Goal: Information Seeking & Learning: Check status

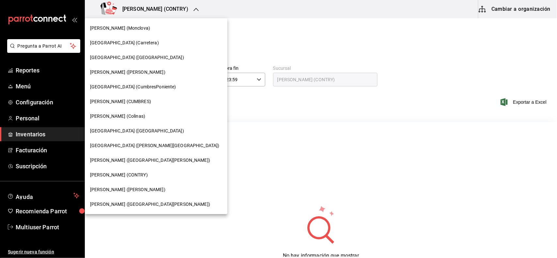
click at [128, 119] on div "[PERSON_NAME] (Colinas)" at bounding box center [156, 116] width 132 height 7
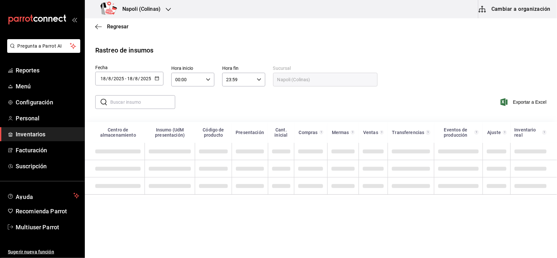
click at [157, 79] on icon "button" at bounding box center [157, 78] width 5 height 5
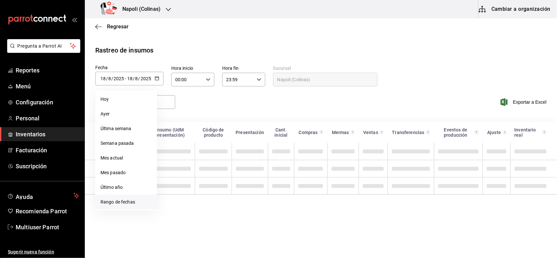
click at [121, 198] on li "Rango de fechas" at bounding box center [126, 202] width 62 height 15
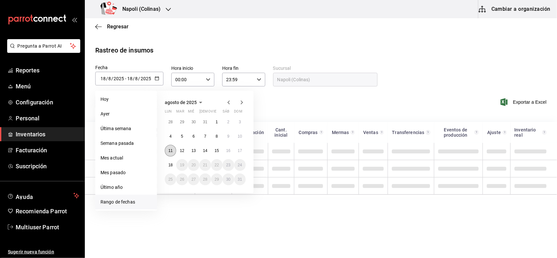
click at [168, 152] on abbr "11" at bounding box center [170, 150] width 4 height 5
click at [242, 147] on button "17" at bounding box center [239, 151] width 11 height 12
type input "[DATE]"
type input "11"
type input "[DATE]"
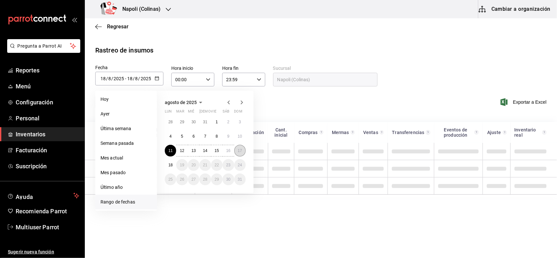
type input "17"
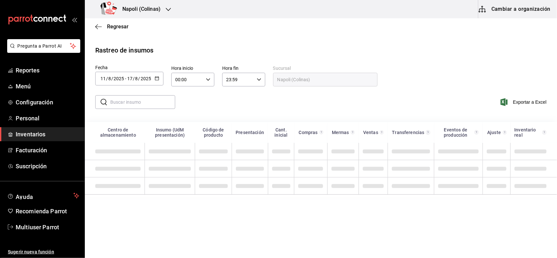
click at [129, 105] on input "text" at bounding box center [142, 102] width 65 height 13
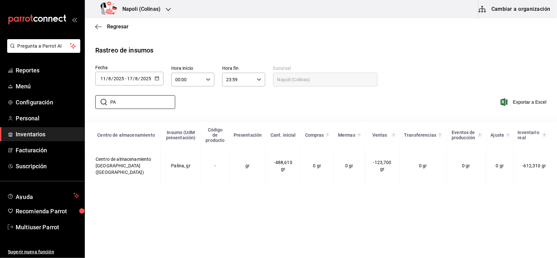
type input "P"
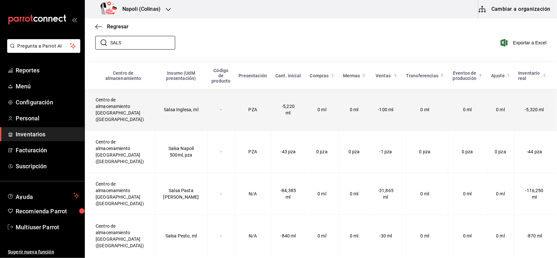
scroll to position [67, 0]
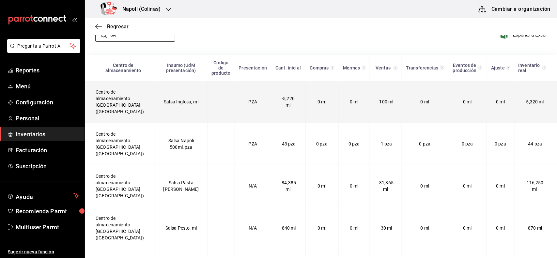
type input "S"
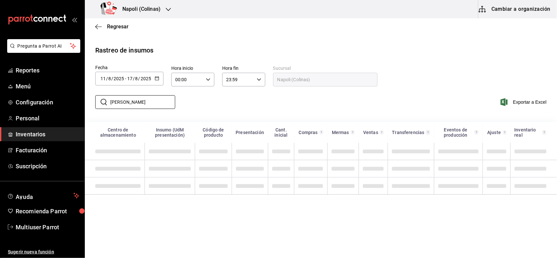
scroll to position [0, 0]
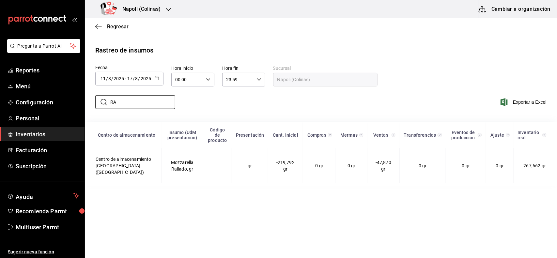
type input "R"
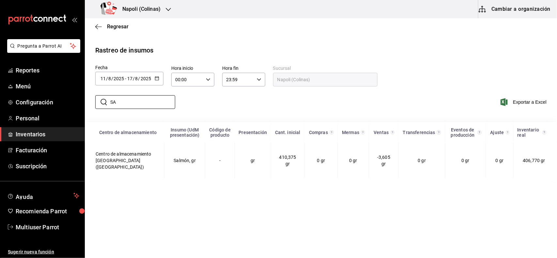
type input "S"
type input "P"
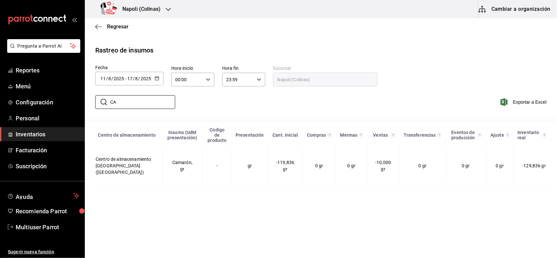
type input "C"
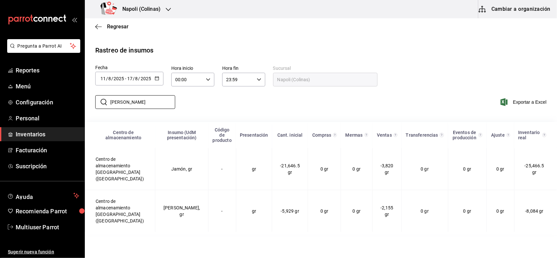
type input "J"
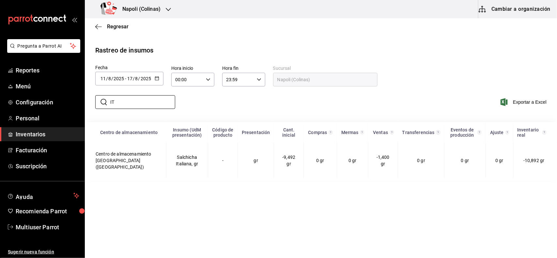
type input "I"
type input "L"
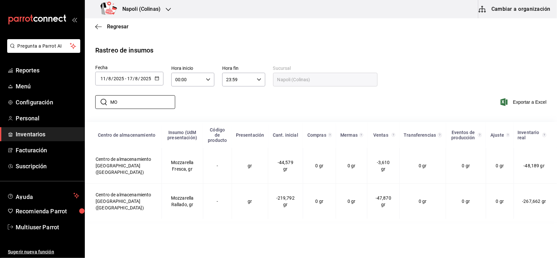
type input "M"
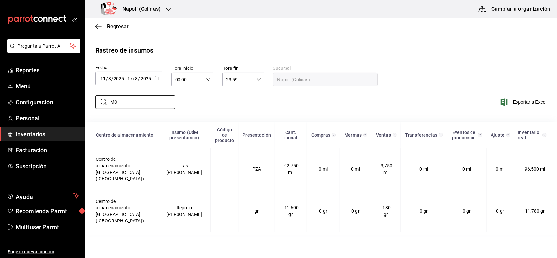
type input "M"
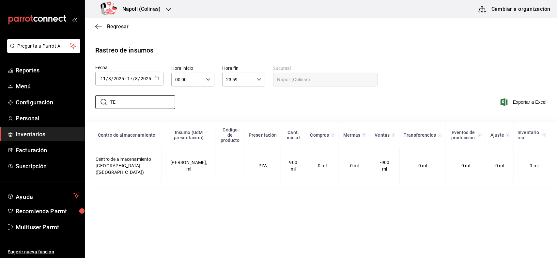
type input "T"
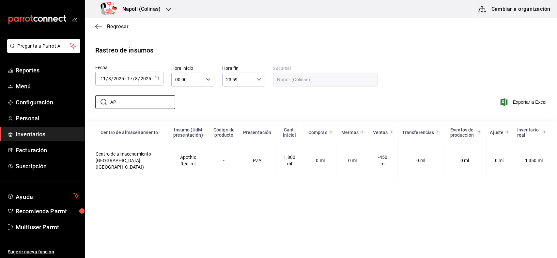
type input "A"
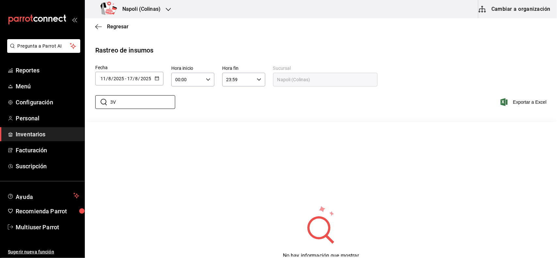
type input "3"
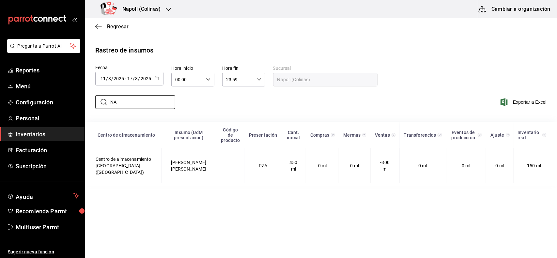
type input "N"
type input "2"
type input "B"
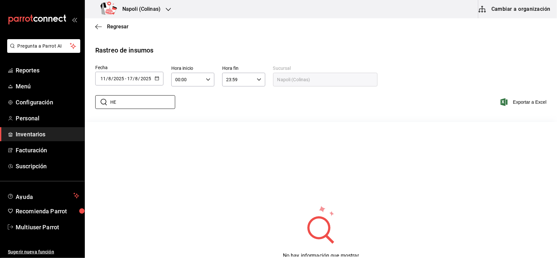
type input "H"
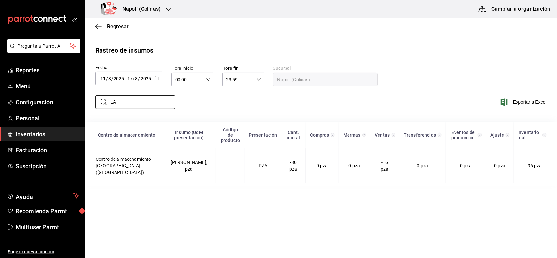
type input "L"
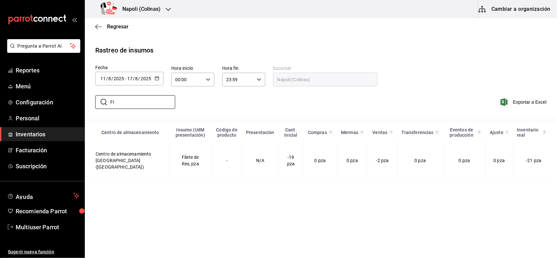
type input "F"
type input "P"
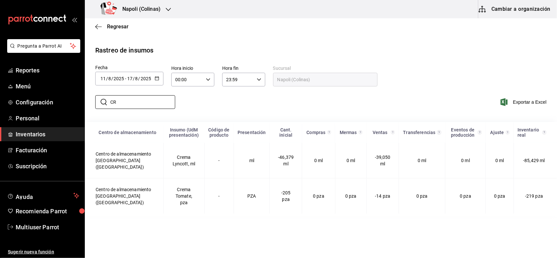
type input "C"
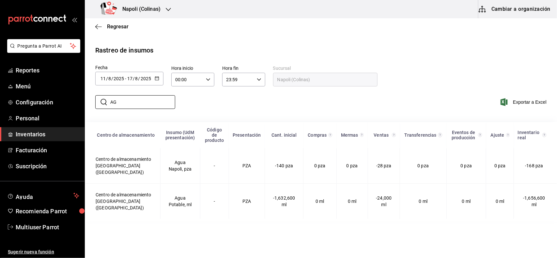
type input "A"
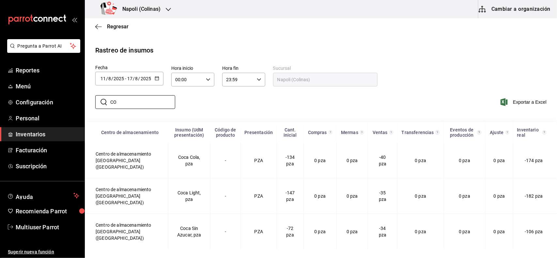
type input "C"
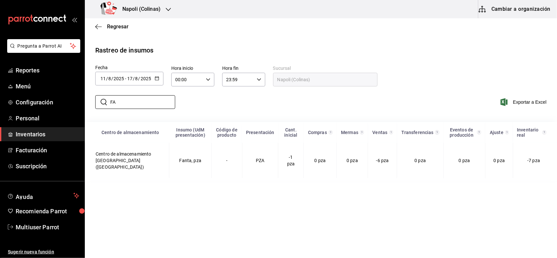
type input "F"
type input "S"
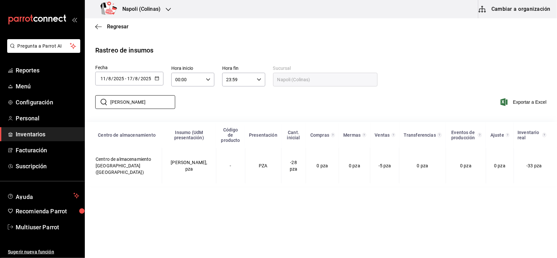
type input "J"
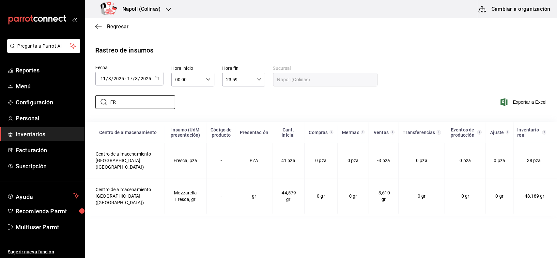
type input "F"
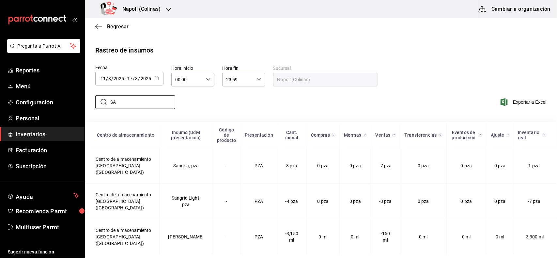
type input "S"
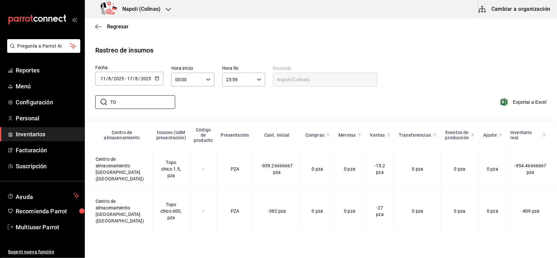
type input "T"
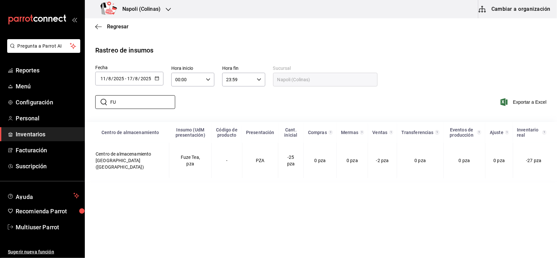
type input "F"
type input "T"
type input "C"
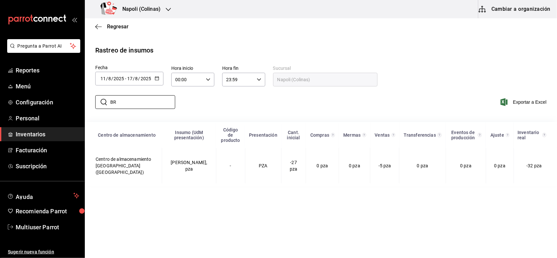
type input "B"
type input "P"
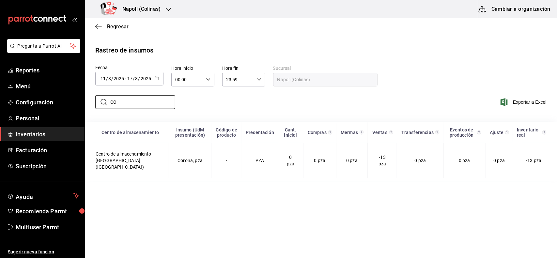
type input "C"
type input "V"
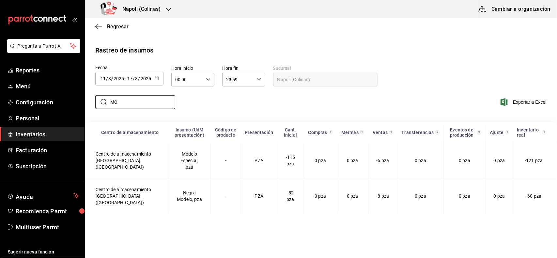
type input "M"
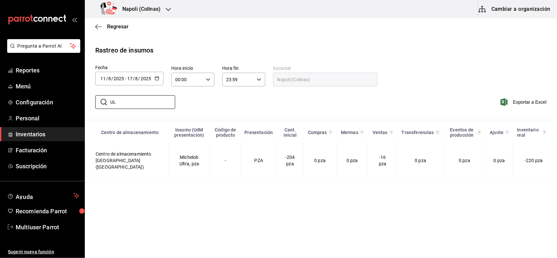
type input "U"
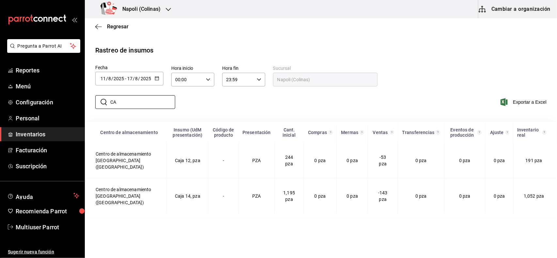
type input "C"
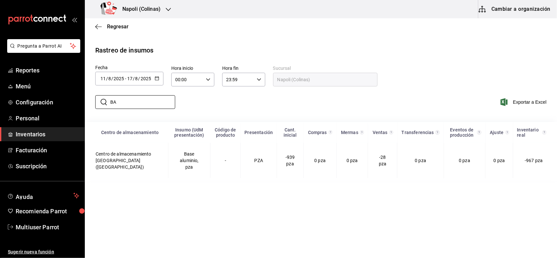
type input "B"
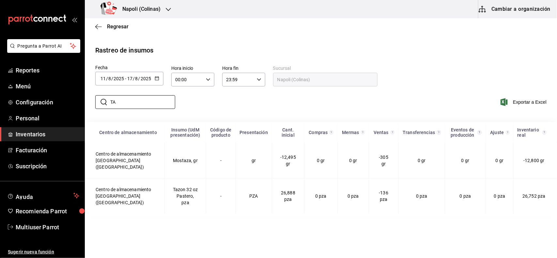
type input "T"
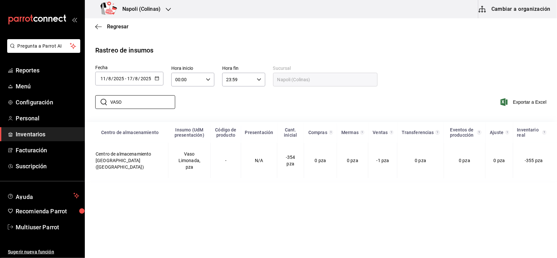
type input "VASO"
click at [167, 11] on icon "button" at bounding box center [168, 9] width 5 height 5
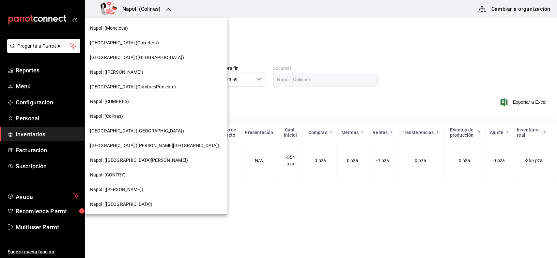
click at [129, 208] on div "Napoli ([GEOGRAPHIC_DATA])" at bounding box center [156, 204] width 142 height 15
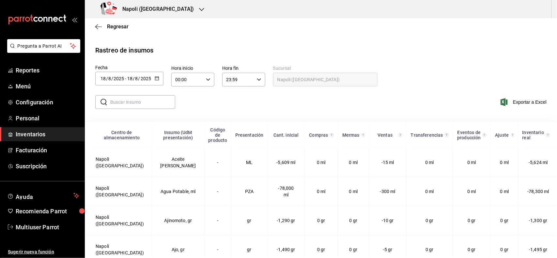
click at [156, 82] on div "2025-08-18 18 / 8 / 2025 - 2025-08-18 18 / 8 / 2025" at bounding box center [129, 79] width 68 height 14
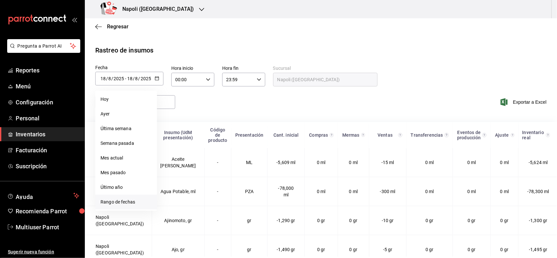
click at [111, 202] on li "Rango de fechas" at bounding box center [126, 202] width 62 height 15
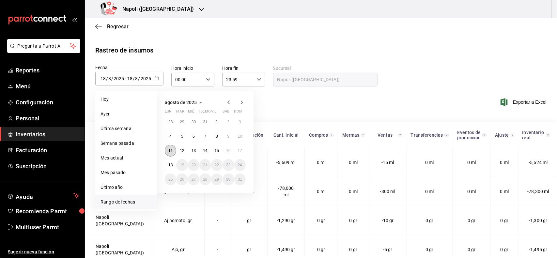
click at [169, 149] on abbr "11" at bounding box center [170, 150] width 4 height 5
click at [239, 153] on button "17" at bounding box center [239, 151] width 11 height 12
type input "[DATE]"
type input "11"
type input "[DATE]"
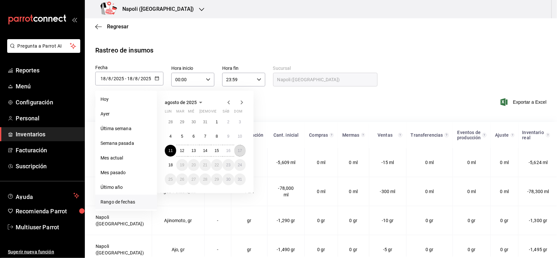
type input "17"
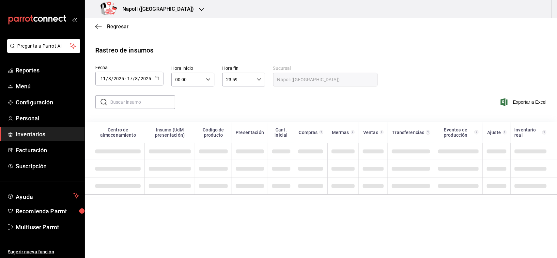
click at [133, 100] on input "text" at bounding box center [142, 102] width 65 height 13
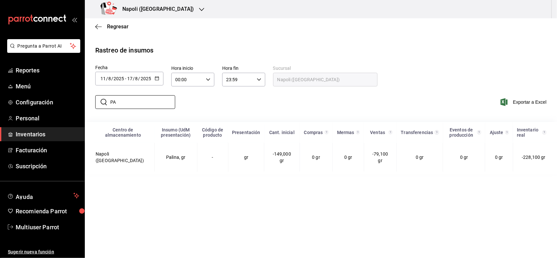
type input "P"
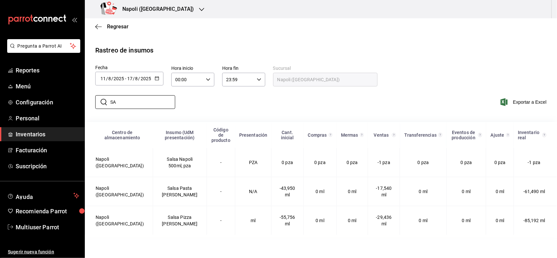
type input "S"
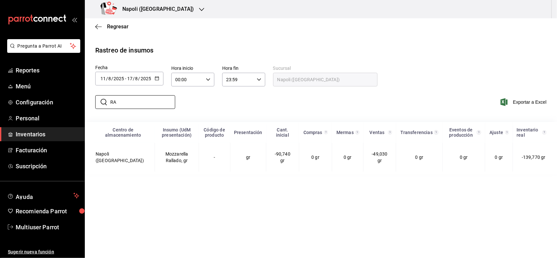
type input "R"
type input "S"
type input "P"
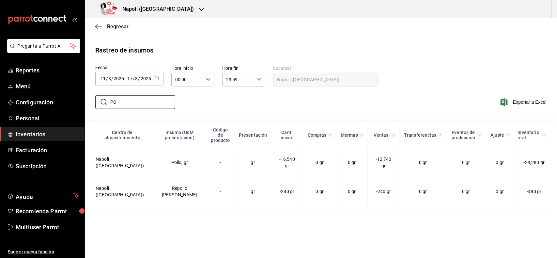
type input "P"
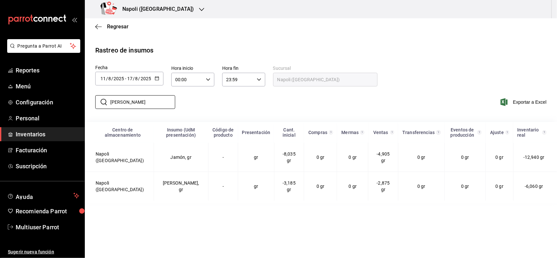
type input "J"
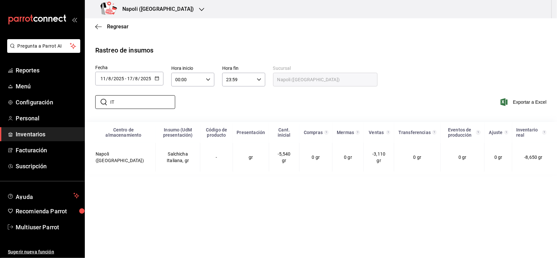
type input "I"
type input "L"
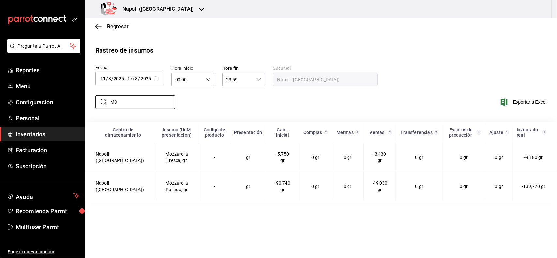
type input "M"
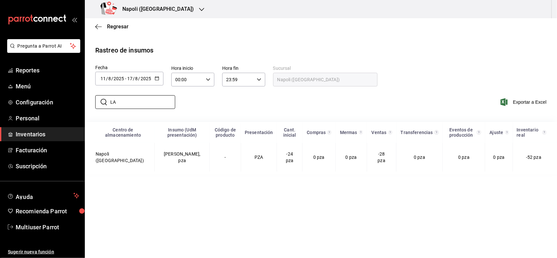
type input "L"
type input "F"
type input "P"
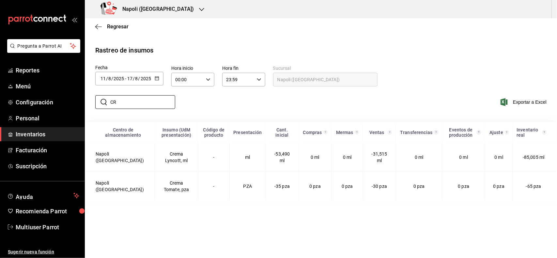
type input "C"
type input "A"
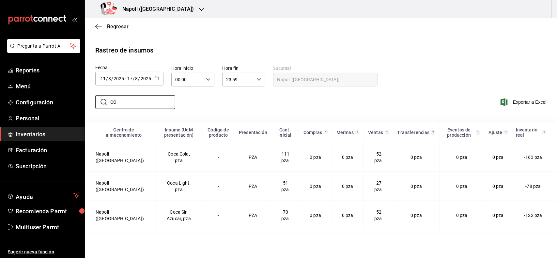
type input "C"
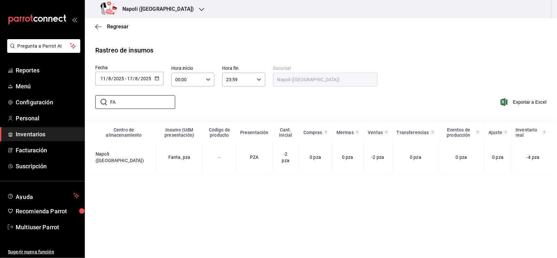
type input "F"
type input "S"
type input "J"
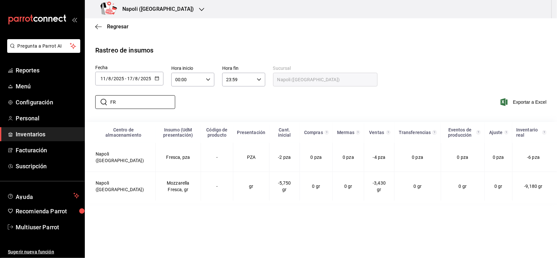
type input "F"
type input "S"
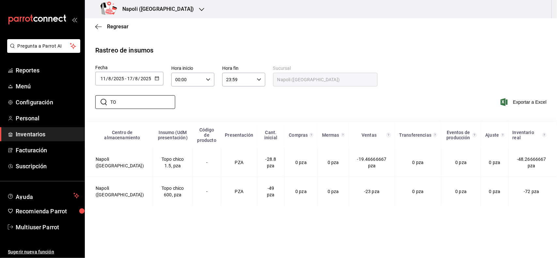
type input "T"
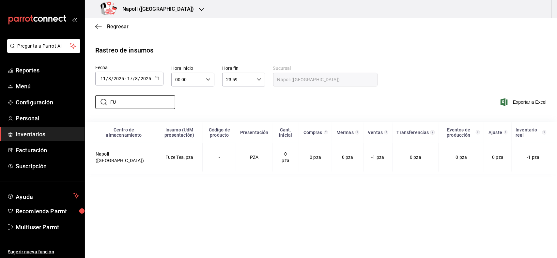
type input "F"
type input "T"
type input "C"
type input "B"
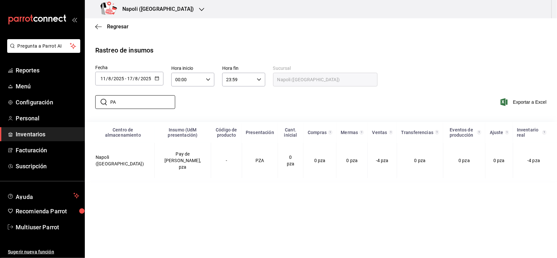
type input "P"
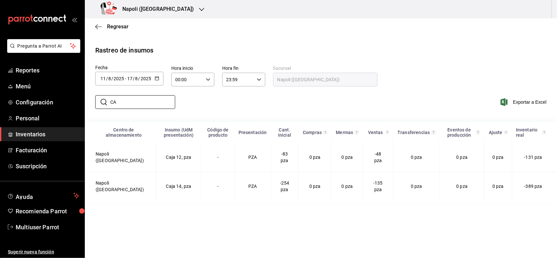
type input "C"
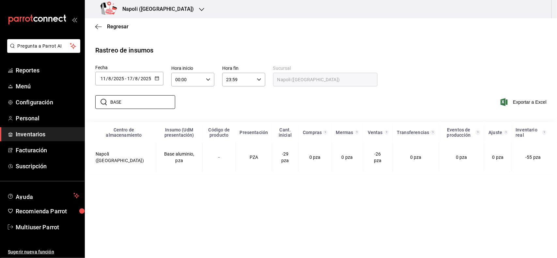
drag, startPoint x: 127, startPoint y: 103, endPoint x: 90, endPoint y: 99, distance: 37.0
click at [90, 99] on div "​ BASE ​" at bounding box center [132, 102] width 85 height 19
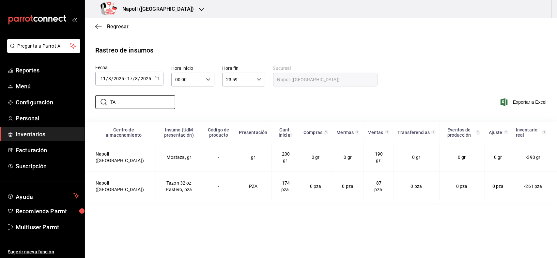
type input "T"
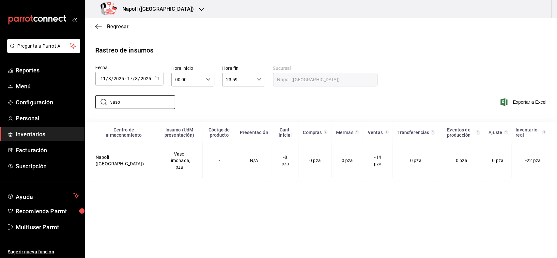
type input "vaso"
click at [171, 9] on h3 "Napoli ([GEOGRAPHIC_DATA])" at bounding box center [155, 9] width 77 height 8
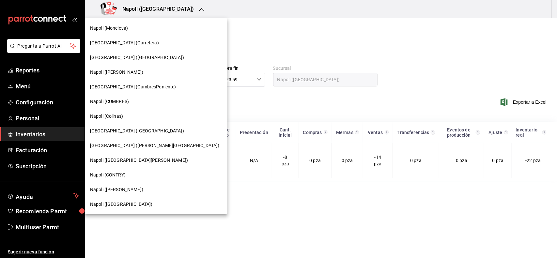
click at [129, 186] on div "Napoli (Escobedo)" at bounding box center [156, 189] width 132 height 7
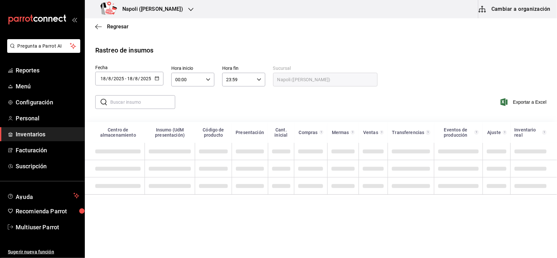
click at [156, 80] on icon "button" at bounding box center [157, 78] width 5 height 5
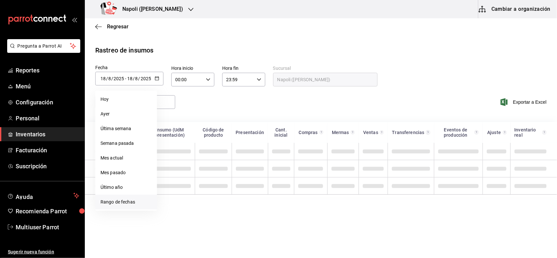
click at [134, 200] on li "Rango de fechas" at bounding box center [126, 202] width 62 height 15
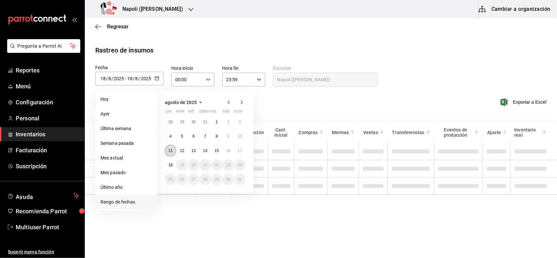
click at [172, 147] on button "11" at bounding box center [170, 151] width 11 height 12
click at [241, 151] on abbr "17" at bounding box center [240, 150] width 4 height 5
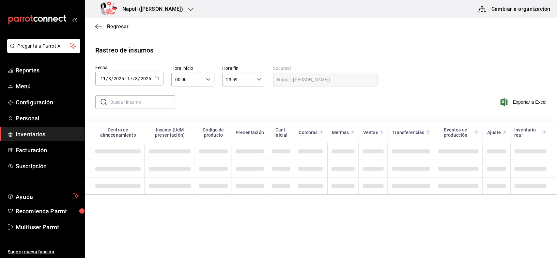
type input "[DATE]"
type input "11"
type input "[DATE]"
type input "17"
click at [139, 101] on input "text" at bounding box center [142, 102] width 65 height 13
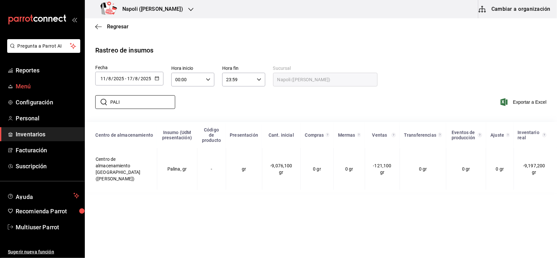
click at [38, 92] on div "Pregunta a Parrot AI Reportes Menú Configuración Personal Inventarios Facturaci…" at bounding box center [278, 128] width 557 height 257
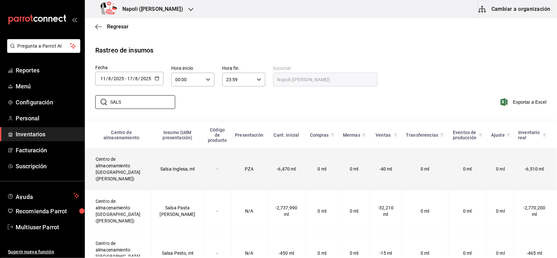
scroll to position [32, 0]
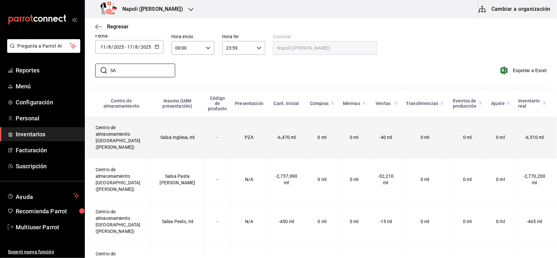
type input "S"
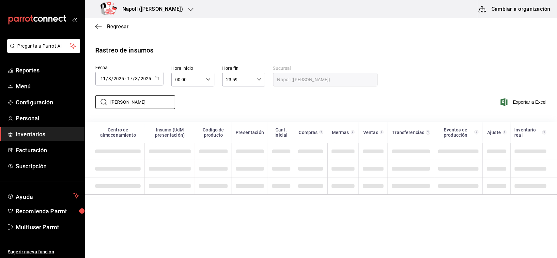
scroll to position [0, 0]
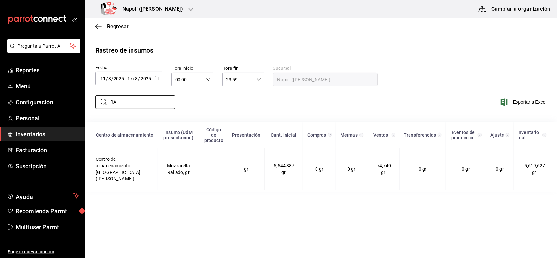
type input "R"
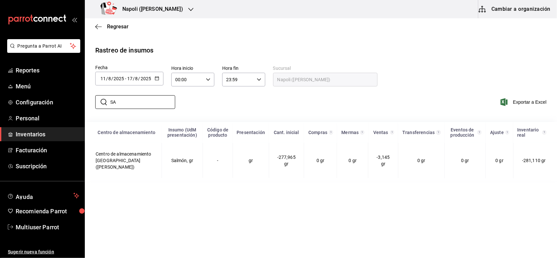
type input "S"
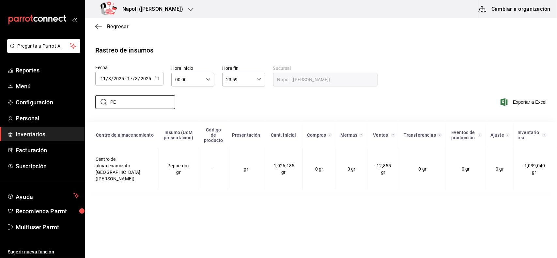
type input "P"
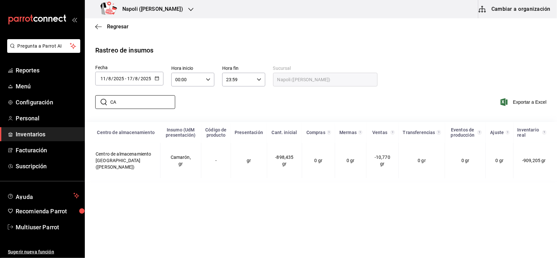
type input "C"
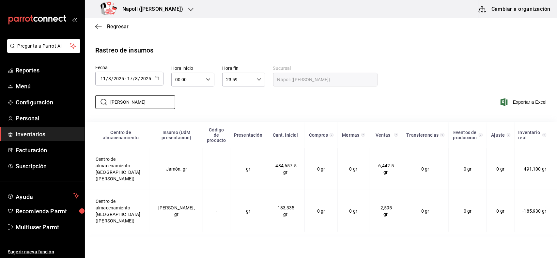
type input "J"
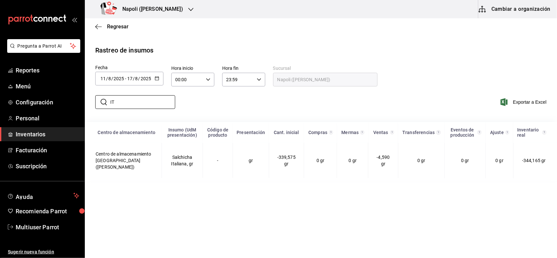
type input "I"
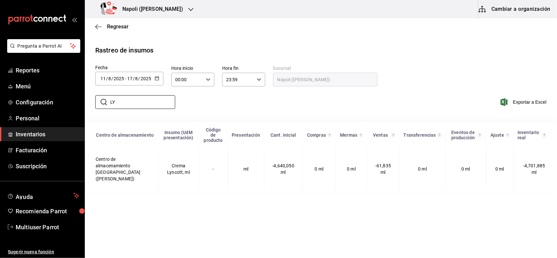
type input "L"
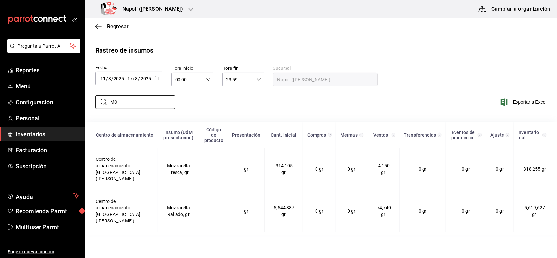
type input "M"
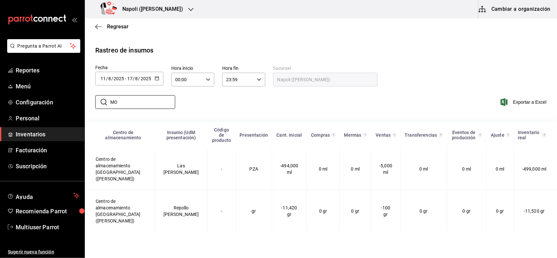
type input "M"
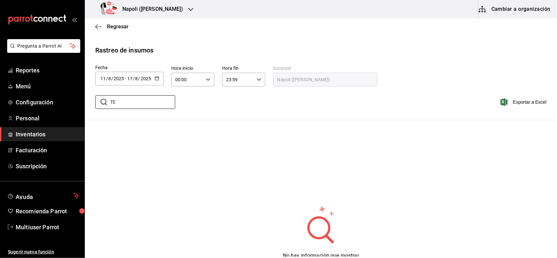
type input "T"
type input "A"
type input "3"
type input "N"
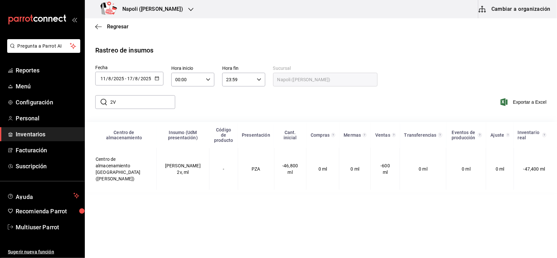
type input "2"
type input "B"
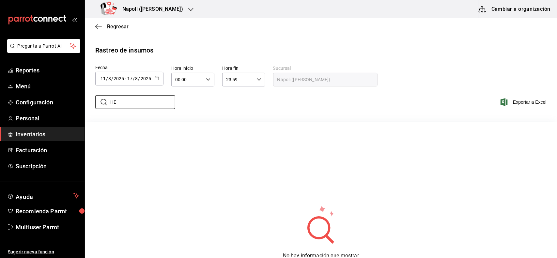
type input "H"
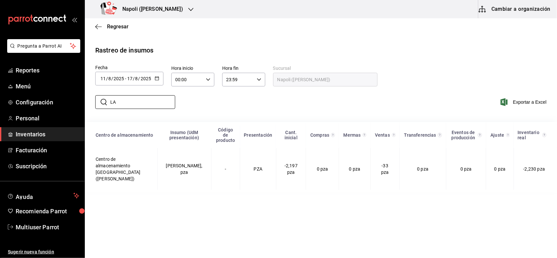
type input "L"
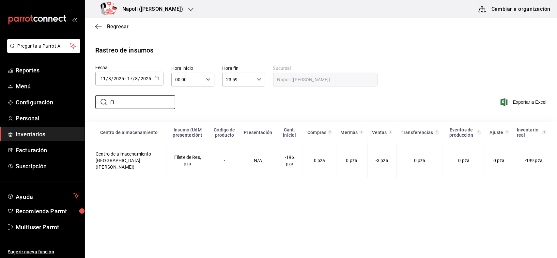
type input "F"
type input "P"
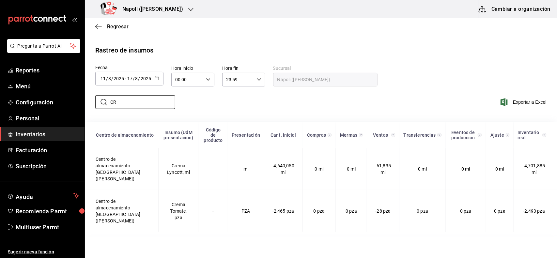
type input "C"
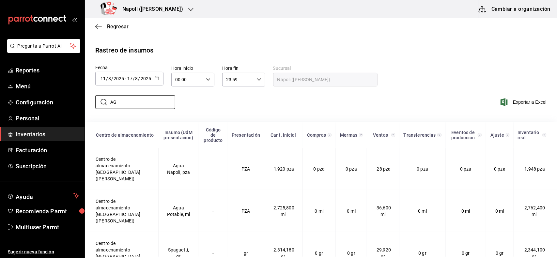
type input "A"
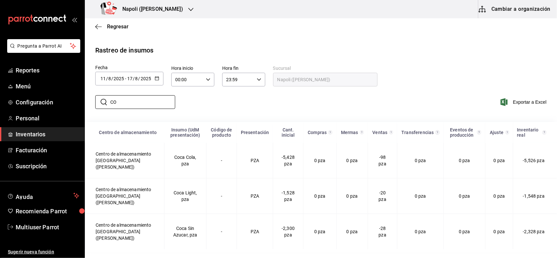
type input "C"
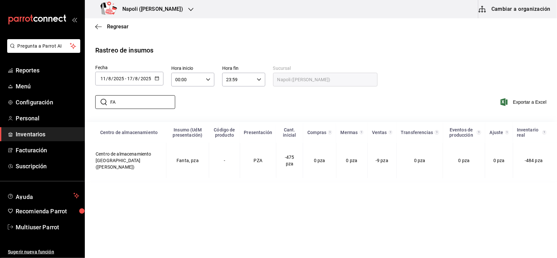
type input "F"
type input "S"
type input "J"
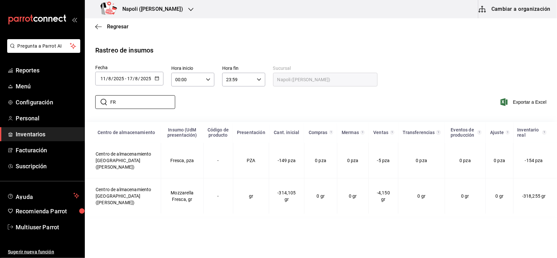
type input "F"
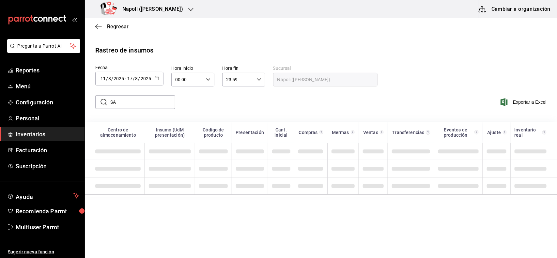
type input "S"
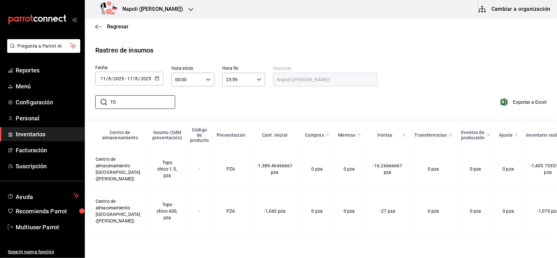
type input "T"
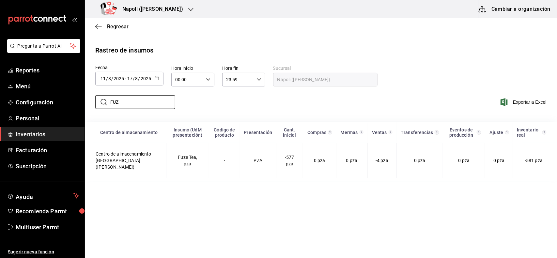
click at [135, 109] on div "​ FUZ ​" at bounding box center [132, 102] width 85 height 19
click at [129, 101] on input "FUZ" at bounding box center [142, 102] width 65 height 13
type input "F"
type input "T"
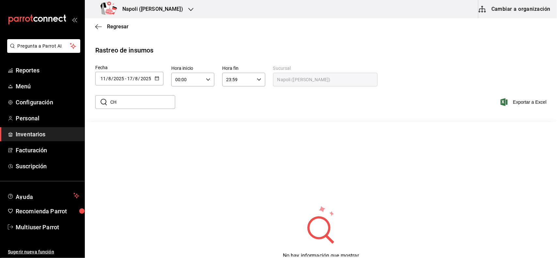
type input "C"
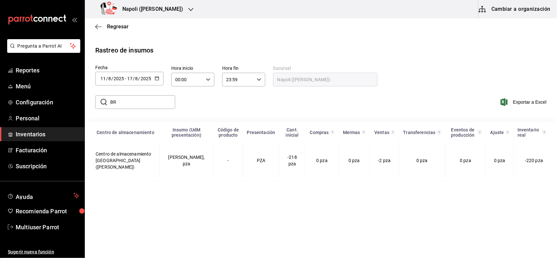
type input "B"
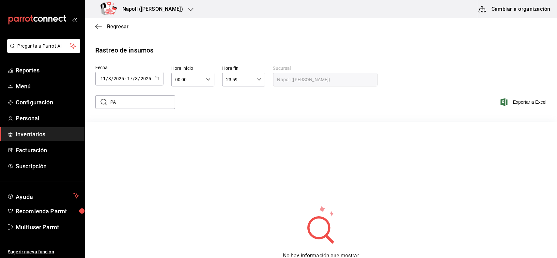
type input "P"
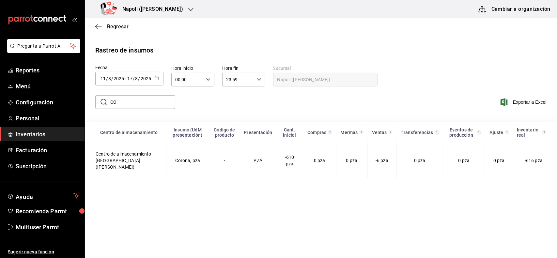
type input "C"
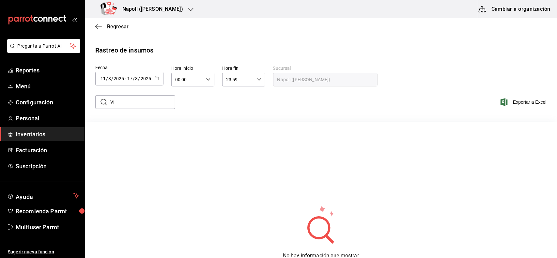
type input "V"
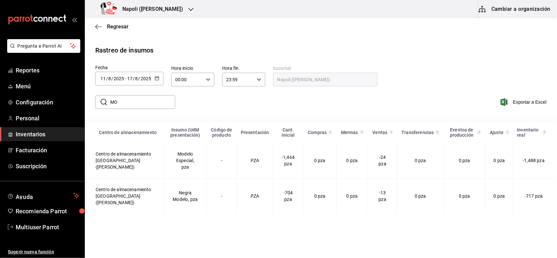
type input "M"
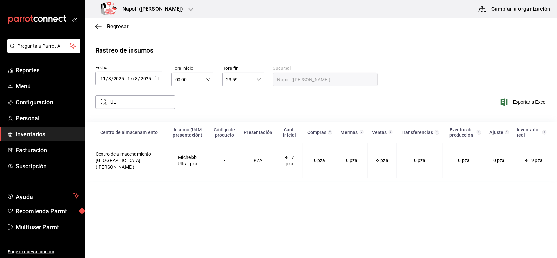
type input "U"
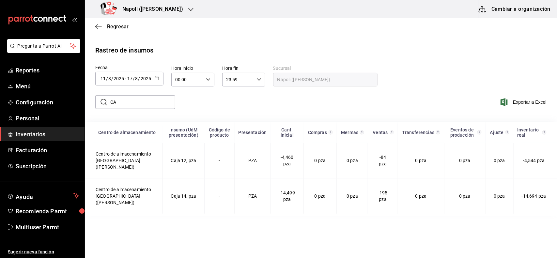
type input "C"
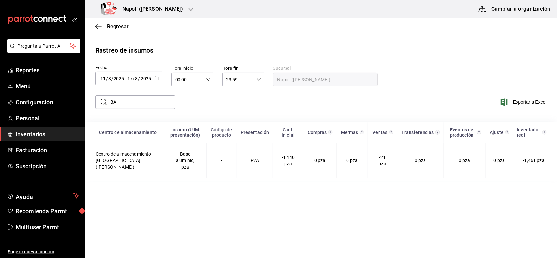
type input "B"
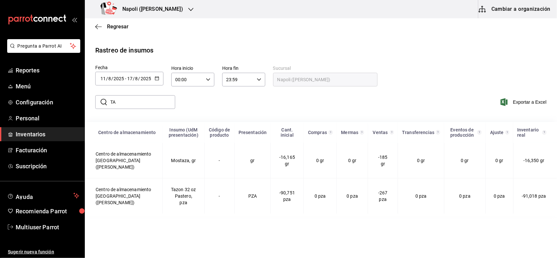
type input "T"
type input "B"
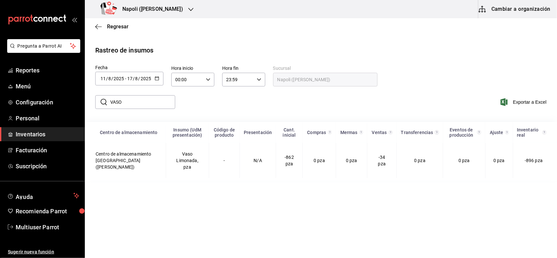
type input "VASO"
click at [188, 8] on icon "button" at bounding box center [190, 9] width 5 height 5
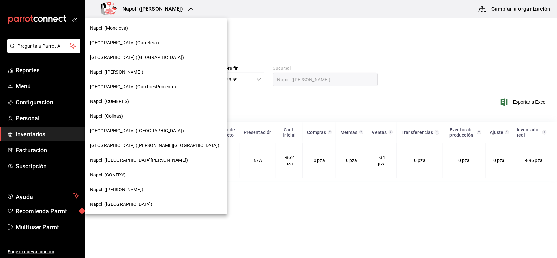
click at [139, 69] on div "Napoli ([PERSON_NAME])" at bounding box center [156, 72] width 132 height 7
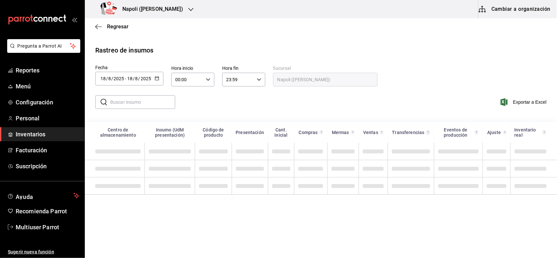
click at [156, 78] on icon "button" at bounding box center [157, 78] width 5 height 5
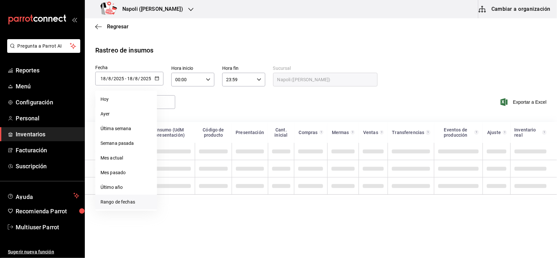
click at [132, 200] on li "Rango de fechas" at bounding box center [126, 202] width 62 height 15
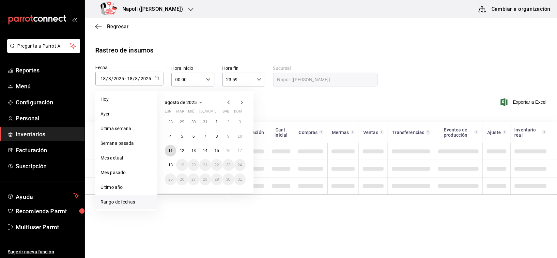
click at [170, 152] on abbr "11" at bounding box center [170, 150] width 4 height 5
click at [240, 150] on abbr "17" at bounding box center [240, 150] width 4 height 5
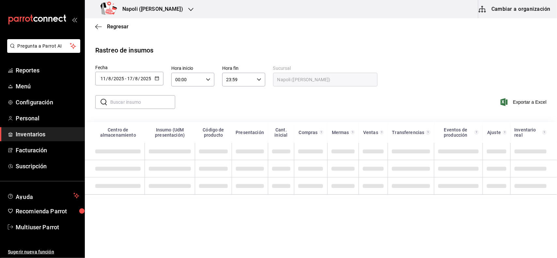
type input "[DATE]"
type input "11"
type input "[DATE]"
type input "17"
click at [156, 100] on input "text" at bounding box center [142, 102] width 65 height 13
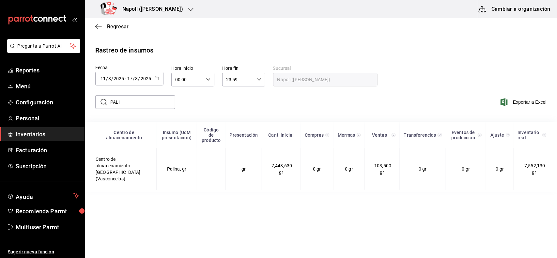
click at [157, 77] on \(Stroke\) "button" at bounding box center [157, 79] width 4 height 4
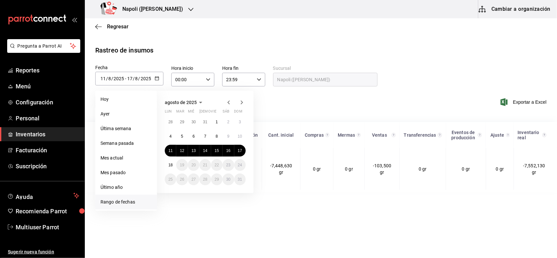
click at [219, 36] on main "Regresar Rastreo de insumos Fecha 2025-08-11 11 / 8 / 2025 - 2025-08-17 17 / 8 …" at bounding box center [321, 105] width 472 height 174
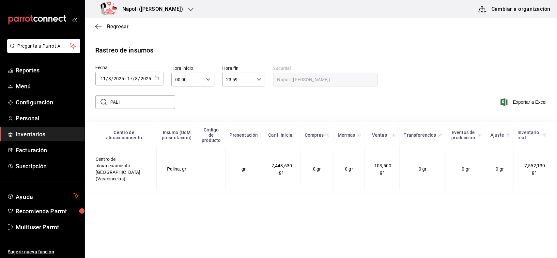
click at [157, 107] on input "PALI" at bounding box center [142, 102] width 65 height 13
type input "P"
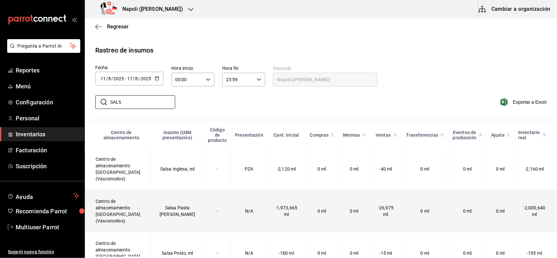
scroll to position [32, 0]
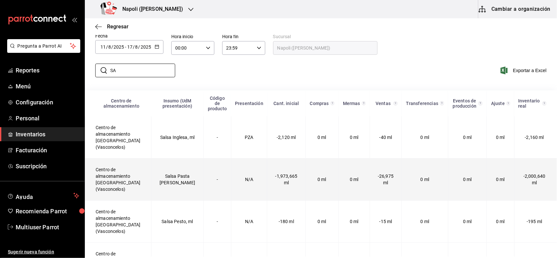
type input "S"
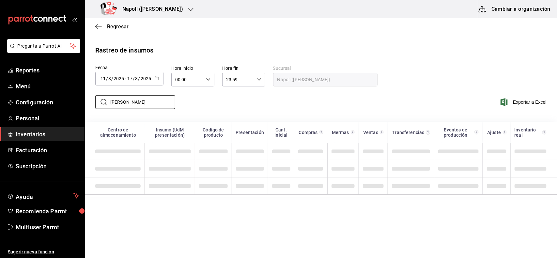
scroll to position [0, 0]
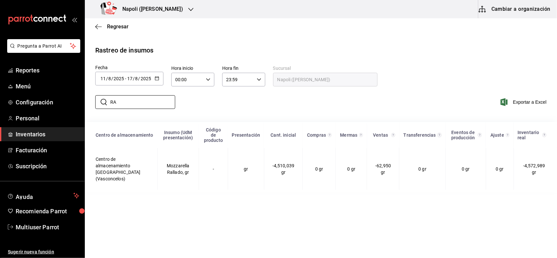
type input "R"
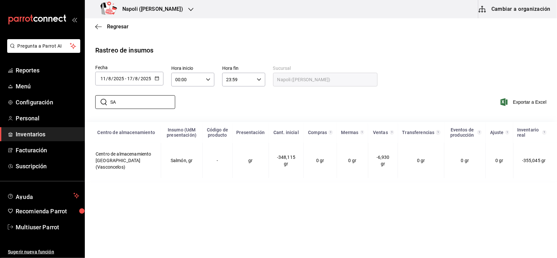
type input "S"
type input "P"
type input "C"
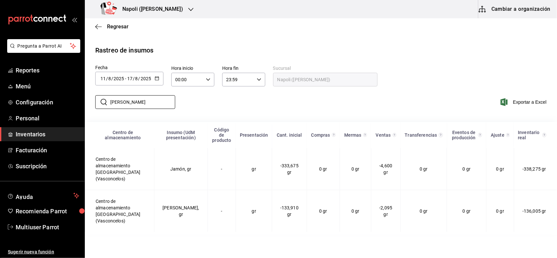
type input "J"
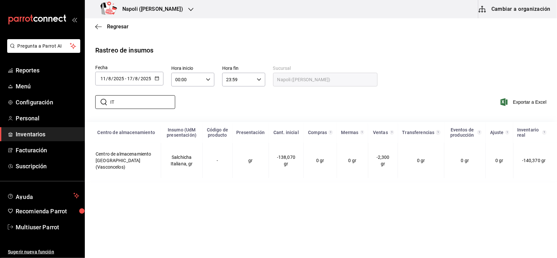
type input "I"
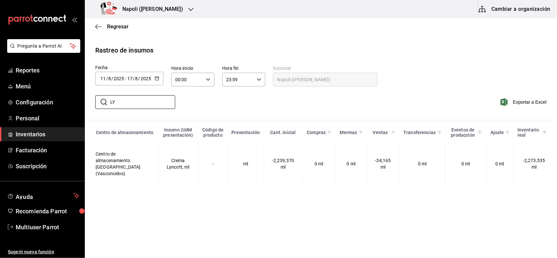
type input "L"
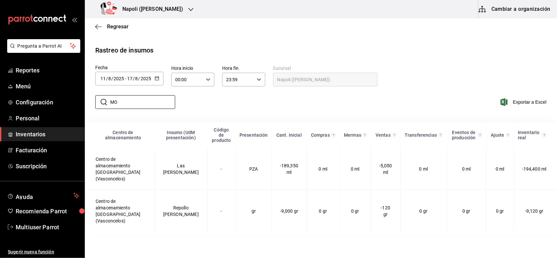
type input "M"
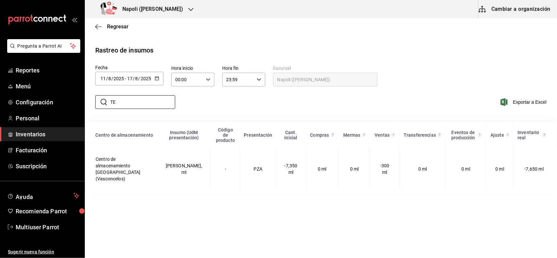
type input "T"
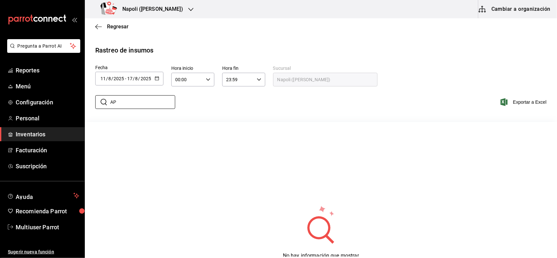
type input "A"
type input "3"
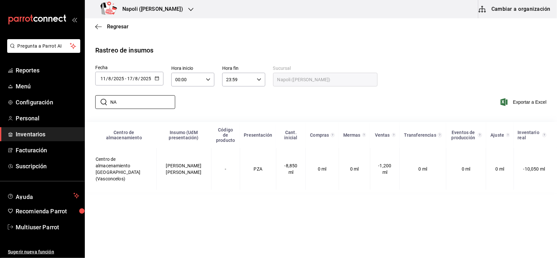
type input "N"
type input "2"
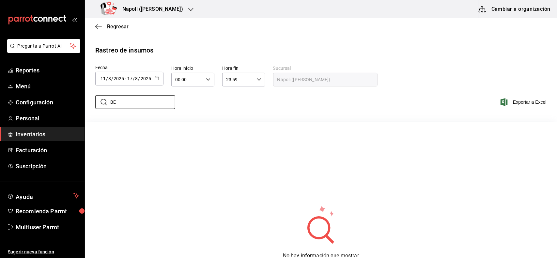
type input "B"
type input "H"
type input "A"
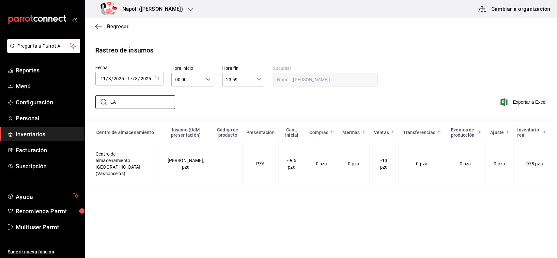
type input "L"
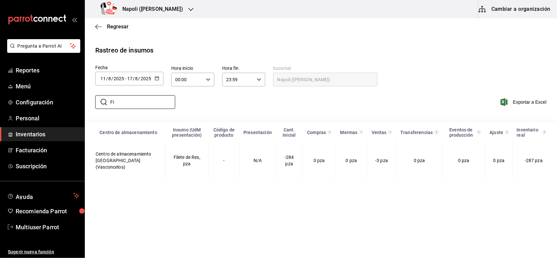
type input "F"
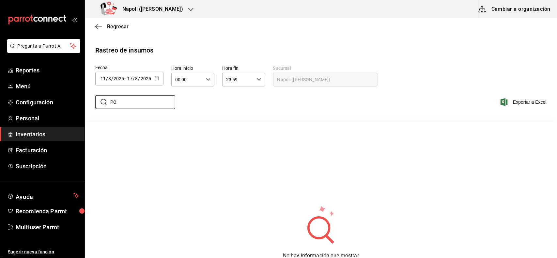
type input "P"
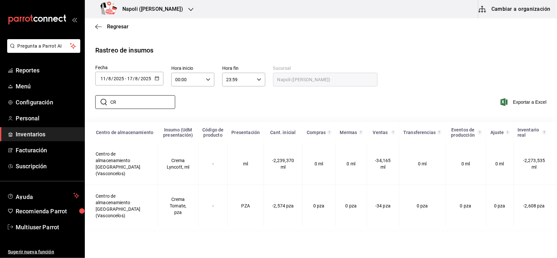
type input "C"
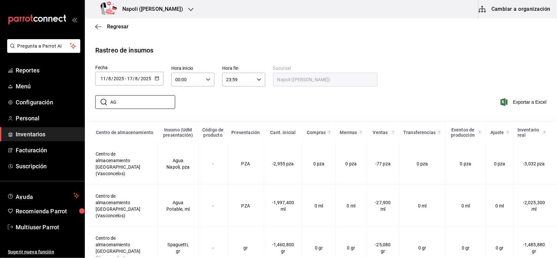
type input "A"
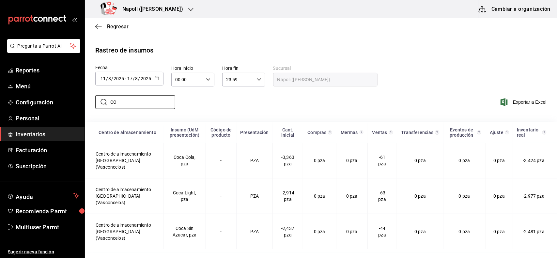
type input "C"
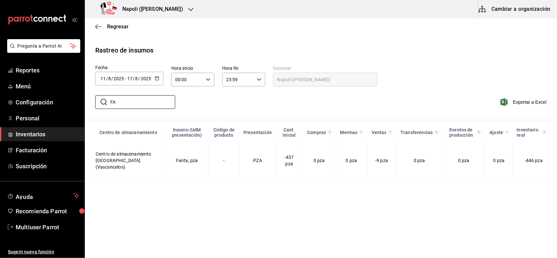
type input "F"
type input "S"
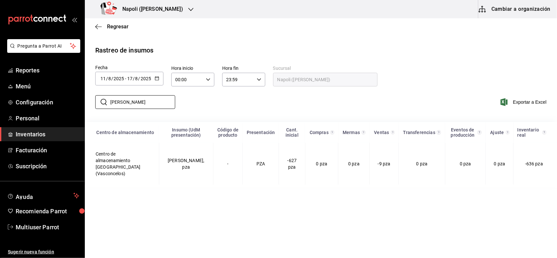
type input "J"
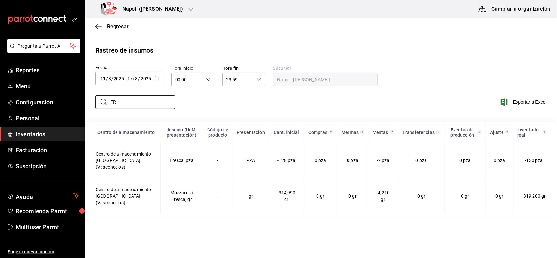
type input "F"
type input "S"
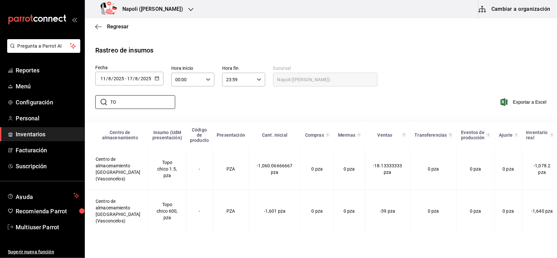
type input "T"
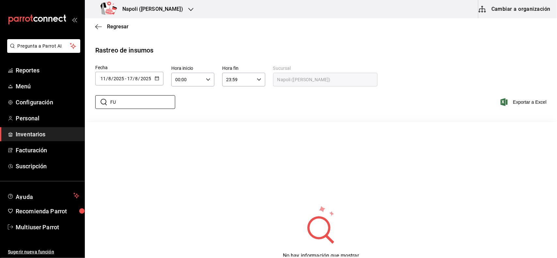
type input "F"
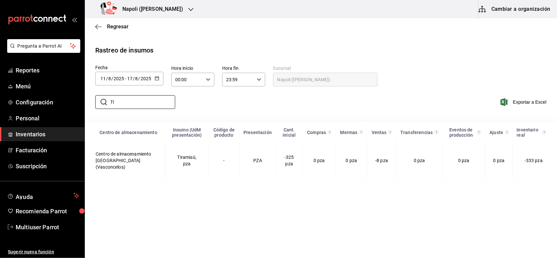
type input "T"
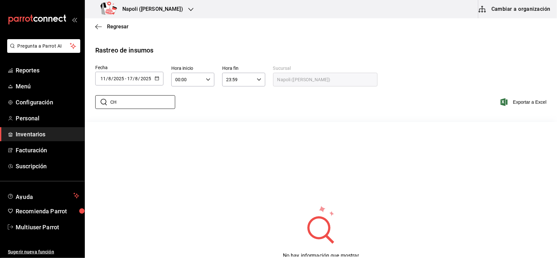
type input "C"
type input "B"
type input "P"
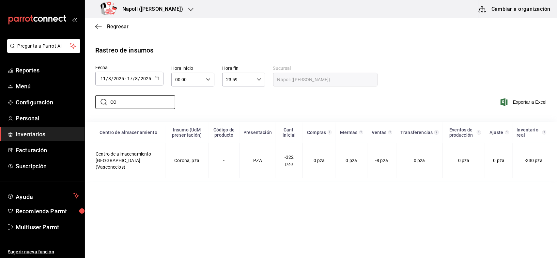
type input "C"
type input "V"
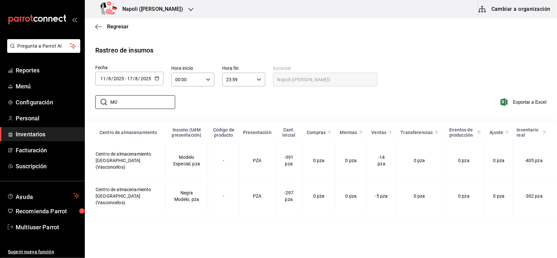
type input "M"
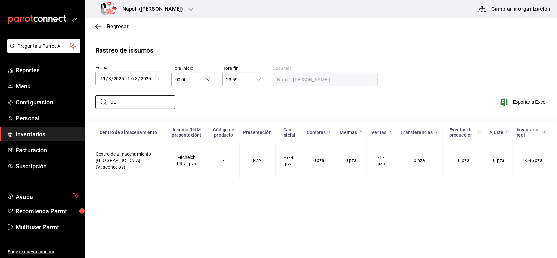
type input "U"
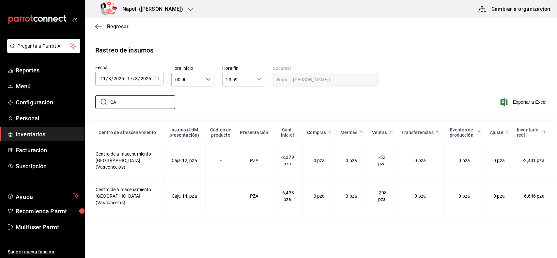
type input "C"
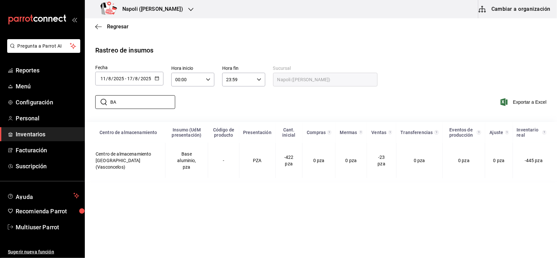
type input "B"
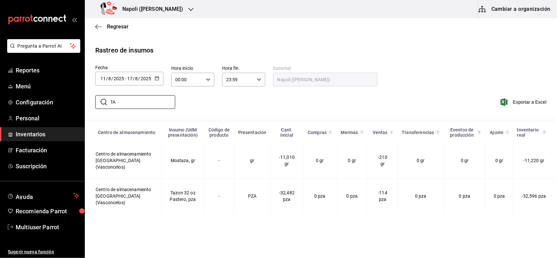
type input "T"
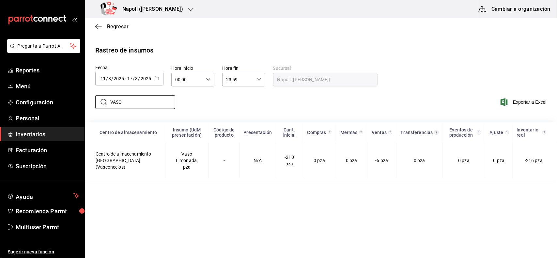
type input "VASO"
click at [179, 14] on div "Napoli (Vasconcelos)" at bounding box center [143, 9] width 106 height 18
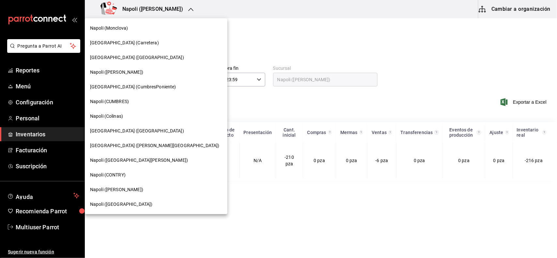
click at [133, 44] on div "[GEOGRAPHIC_DATA] (Carretera)" at bounding box center [156, 42] width 132 height 7
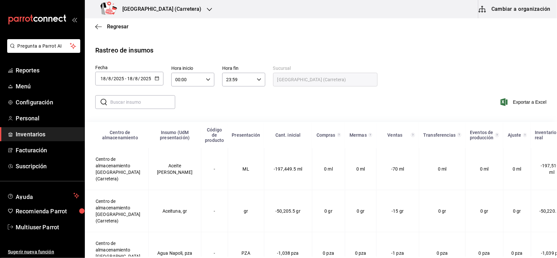
click at [155, 81] on div at bounding box center [157, 79] width 5 height 6
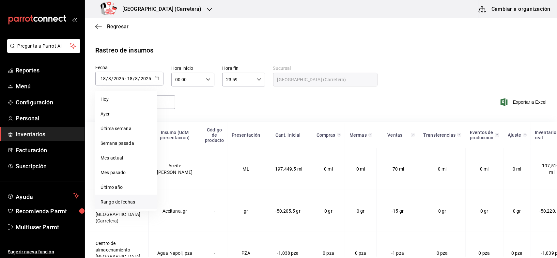
click at [131, 207] on li "Rango de fechas" at bounding box center [126, 202] width 62 height 15
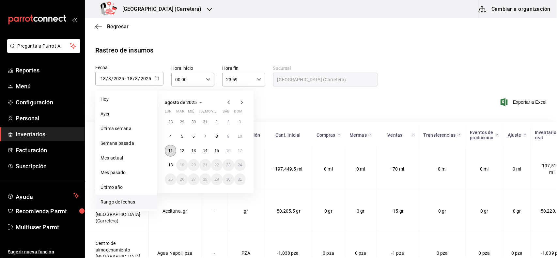
click at [172, 148] on abbr "11" at bounding box center [170, 150] width 4 height 5
click at [240, 154] on button "17" at bounding box center [239, 151] width 11 height 12
type input "[DATE]"
type input "11"
type input "[DATE]"
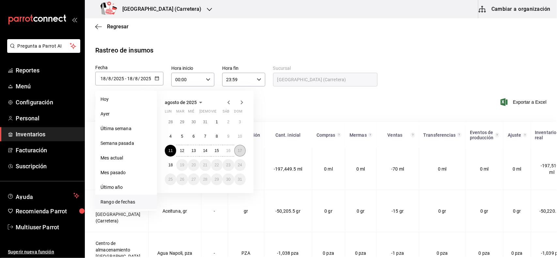
type input "17"
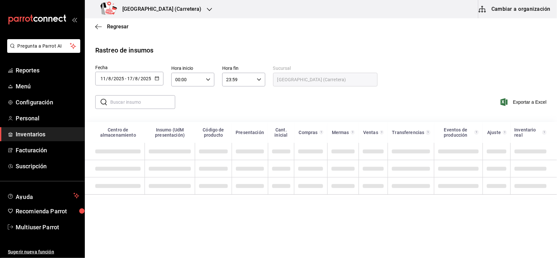
click at [137, 99] on input "text" at bounding box center [142, 102] width 65 height 13
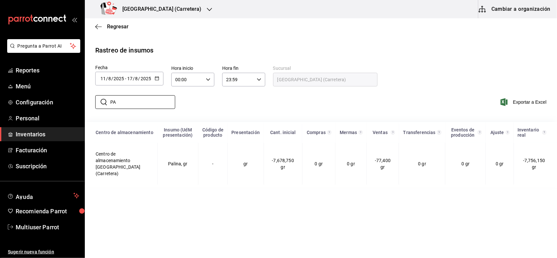
type input "P"
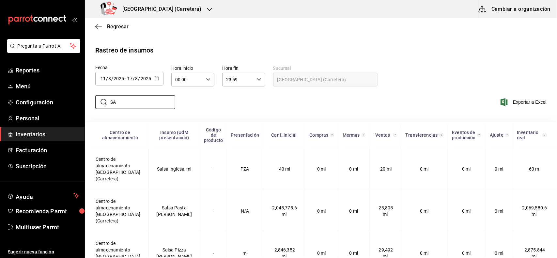
type input "S"
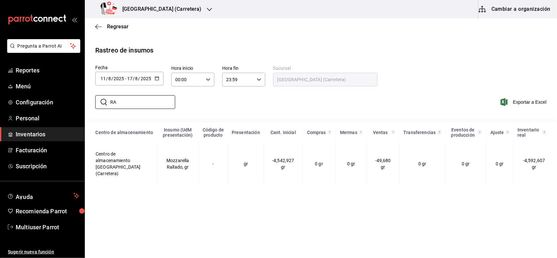
type input "R"
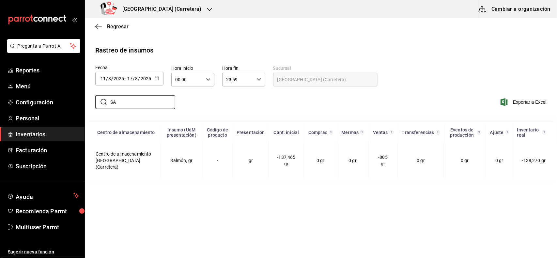
type input "S"
type input "P"
type input "C"
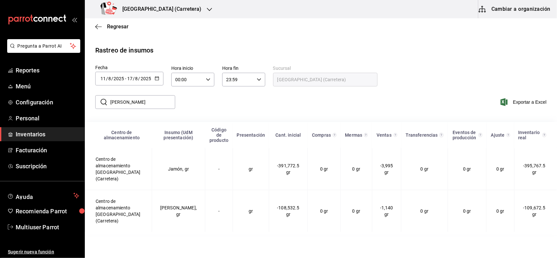
type input "J"
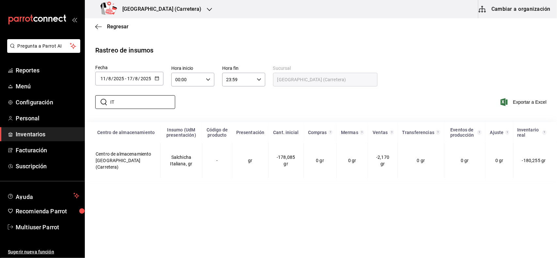
type input "I"
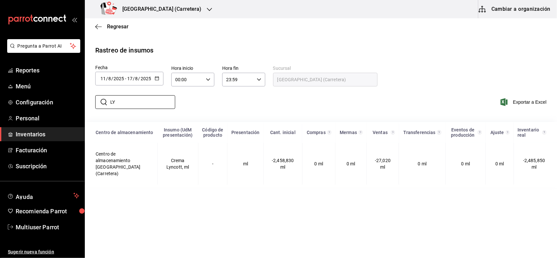
type input "L"
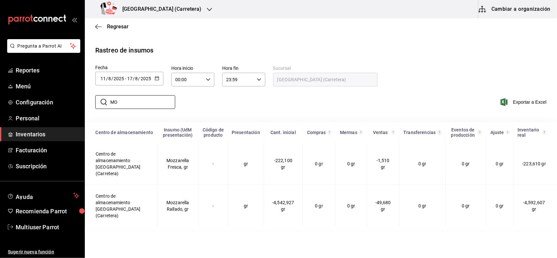
type input "M"
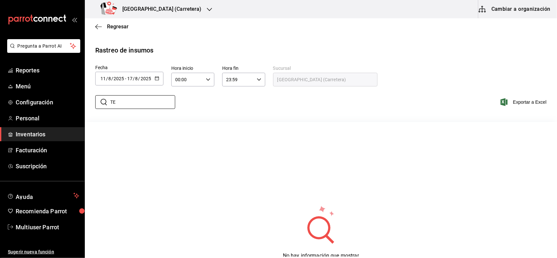
type input "T"
type input "A"
type input "3"
type input "2"
type input "N"
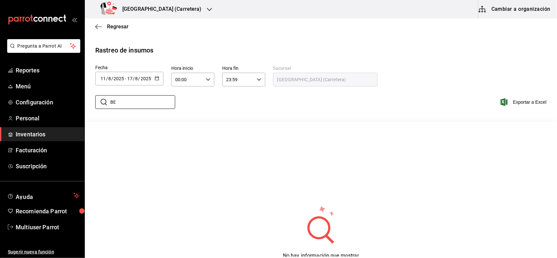
type input "B"
type input "H"
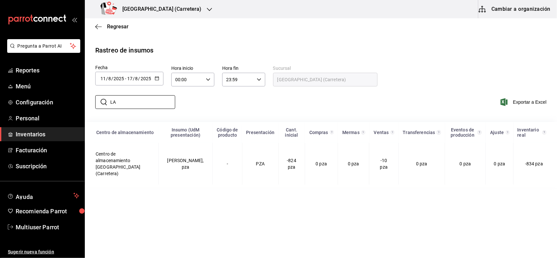
type input "L"
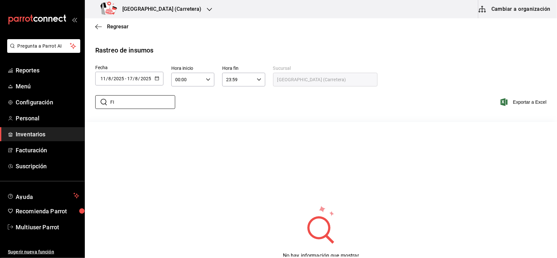
type input "F"
type input "P"
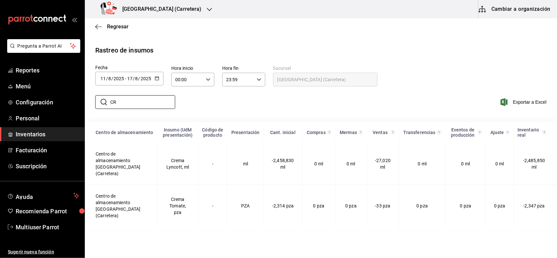
type input "C"
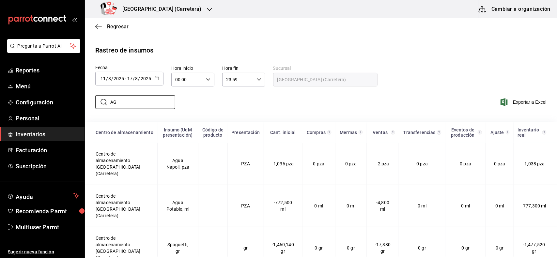
type input "A"
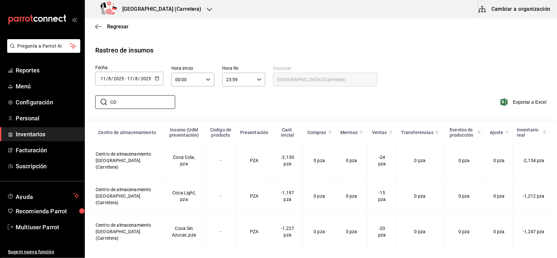
type input "C"
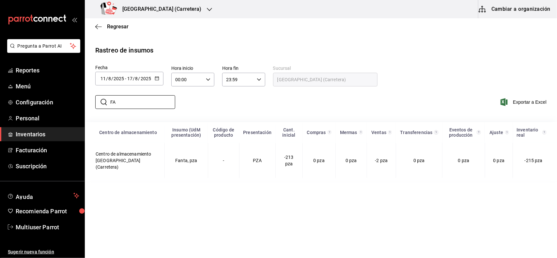
type input "F"
type input "S"
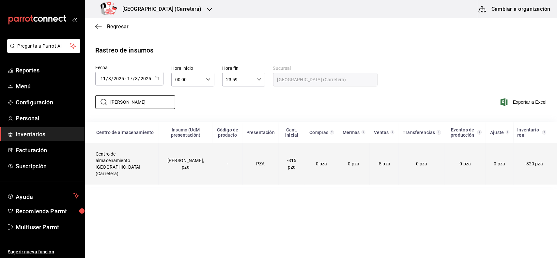
type input "J"
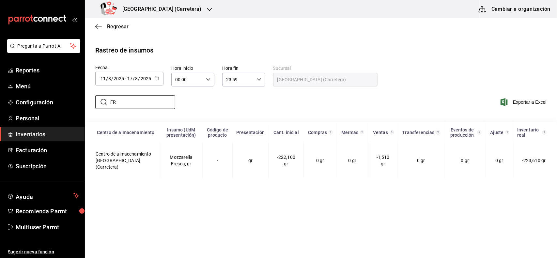
type input "F"
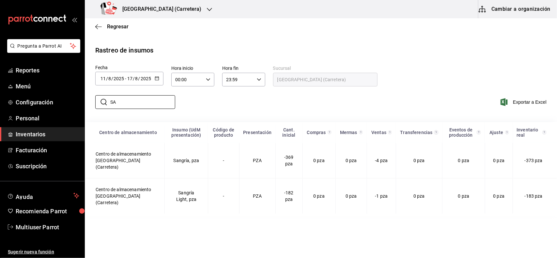
type input "S"
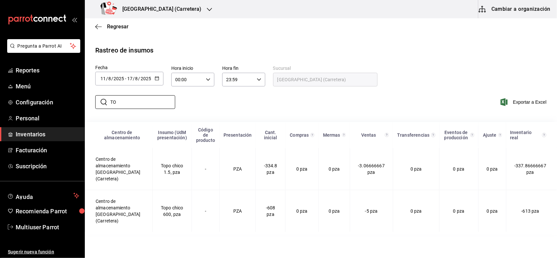
type input "T"
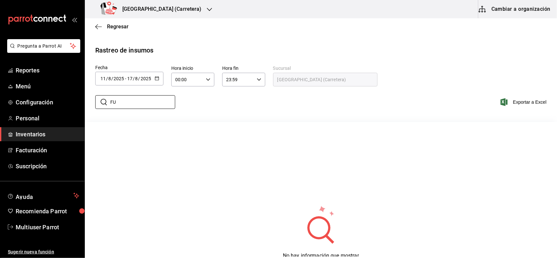
type input "F"
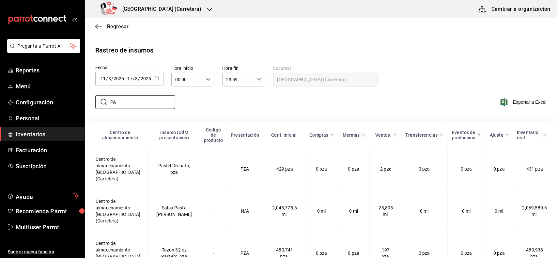
type input "P"
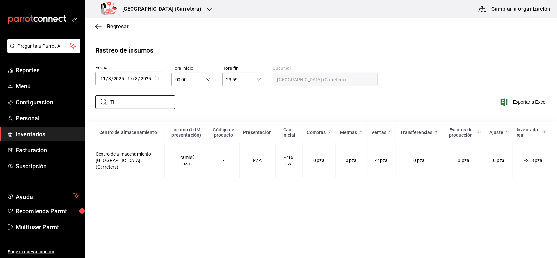
type input "T"
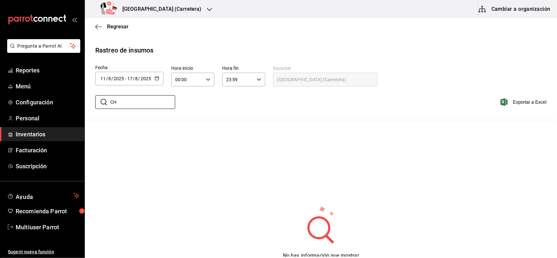
type input "C"
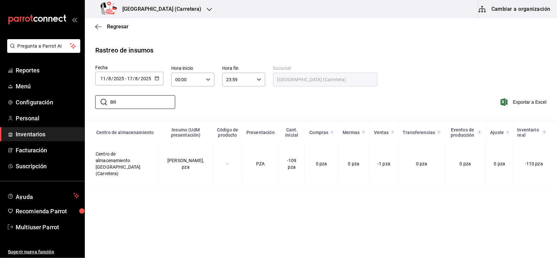
type input "B"
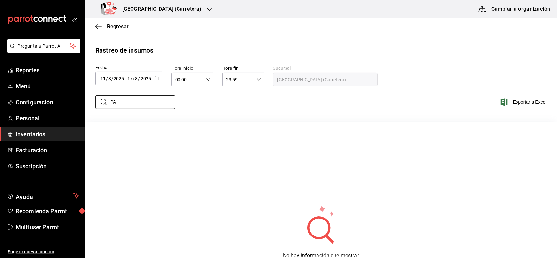
type input "P"
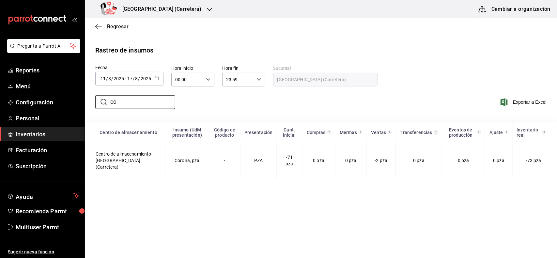
type input "C"
type input "V"
type input "M"
type input "V"
type input "U"
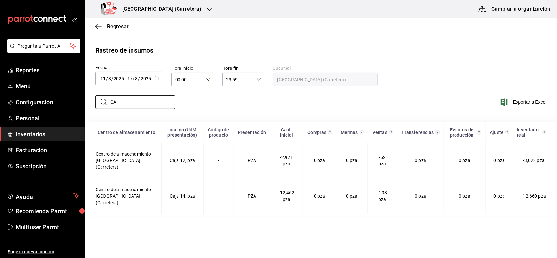
type input "C"
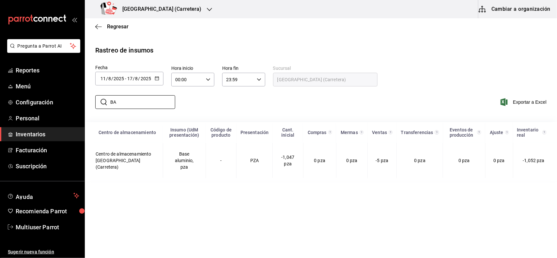
type input "B"
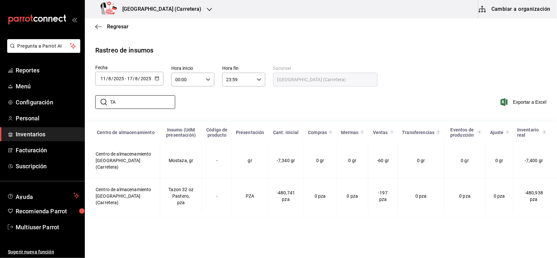
type input "T"
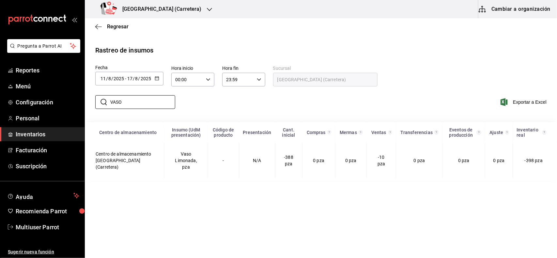
type input "VASO"
click at [207, 11] on icon "button" at bounding box center [209, 9] width 5 height 5
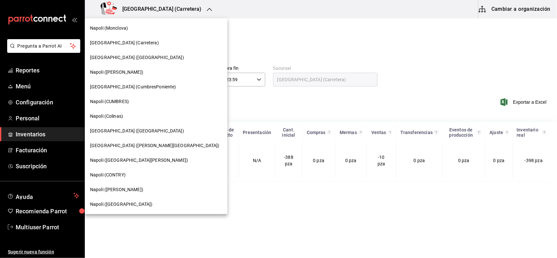
click at [132, 58] on span "[GEOGRAPHIC_DATA] ([GEOGRAPHIC_DATA])" at bounding box center [137, 57] width 94 height 7
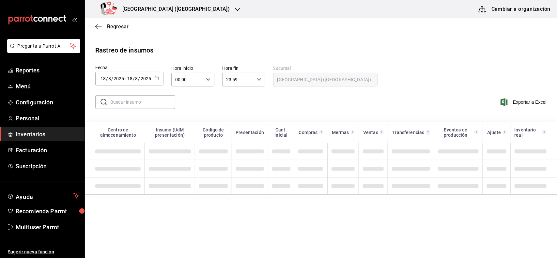
click at [158, 81] on button "button" at bounding box center [157, 79] width 5 height 6
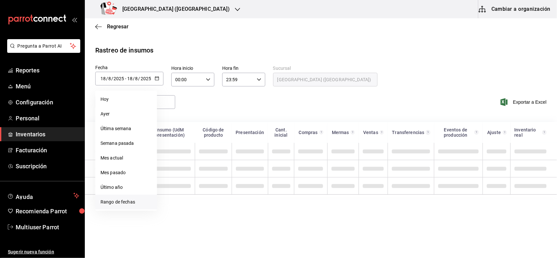
click at [129, 202] on li "Rango de fechas" at bounding box center [126, 202] width 62 height 15
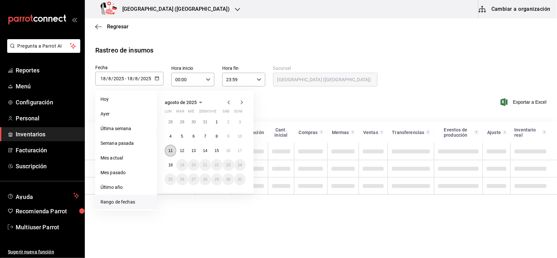
click at [169, 150] on abbr "11" at bounding box center [170, 150] width 4 height 5
click at [238, 152] on button "17" at bounding box center [239, 151] width 11 height 12
type input "[DATE]"
type input "11"
type input "[DATE]"
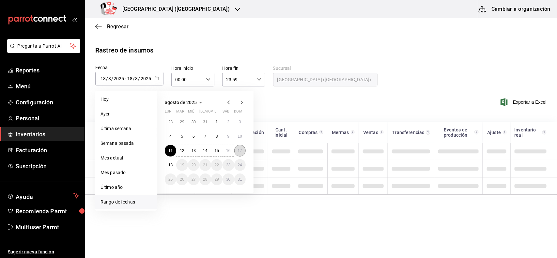
type input "17"
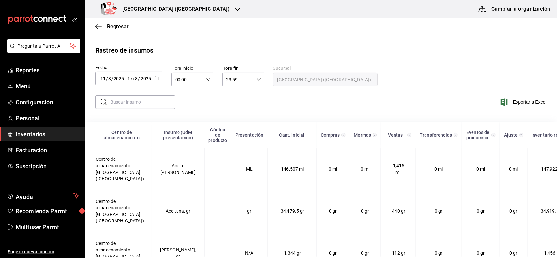
click at [156, 98] on input "text" at bounding box center [142, 102] width 65 height 13
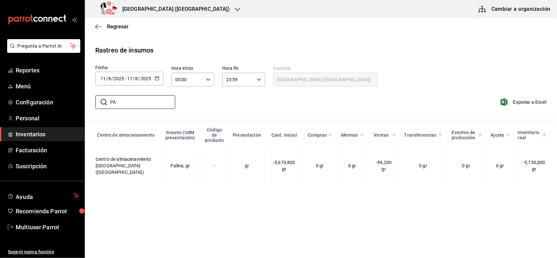
type input "P"
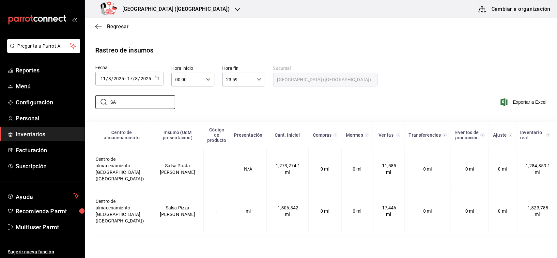
type input "S"
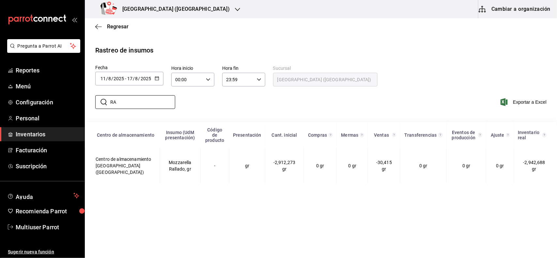
type input "R"
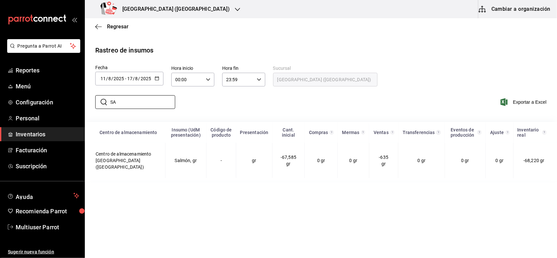
type input "S"
type input "P"
type input "C"
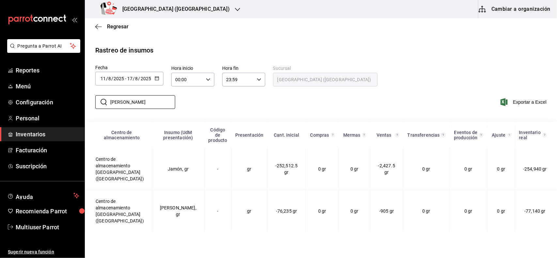
type input "J"
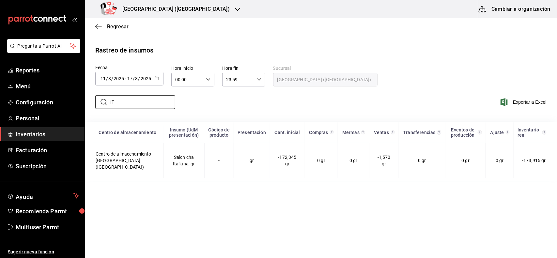
type input "I"
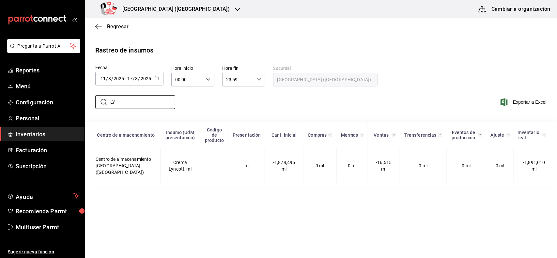
type input "L"
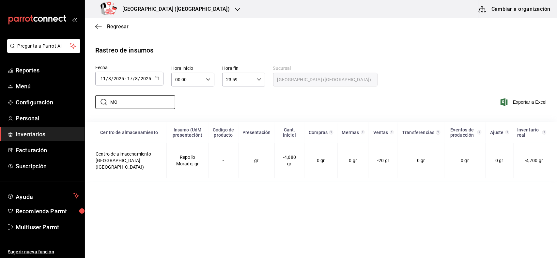
type input "M"
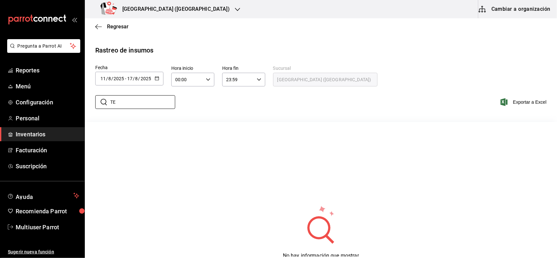
type input "T"
type input "A"
type input "3"
type input "2"
type input "N"
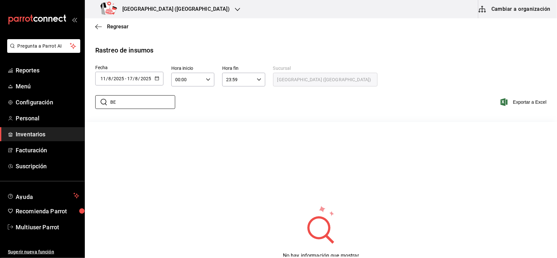
type input "B"
type input "H"
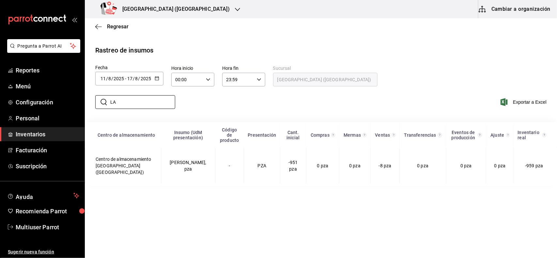
type input "L"
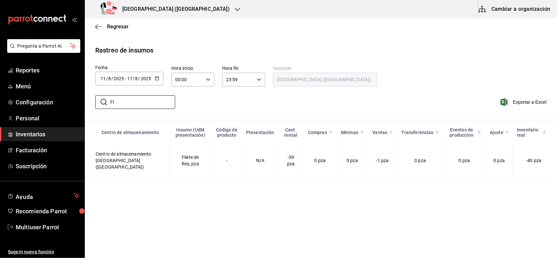
type input "F"
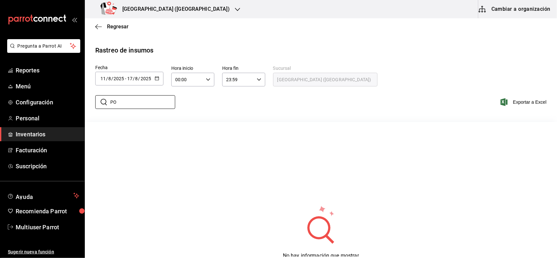
type input "P"
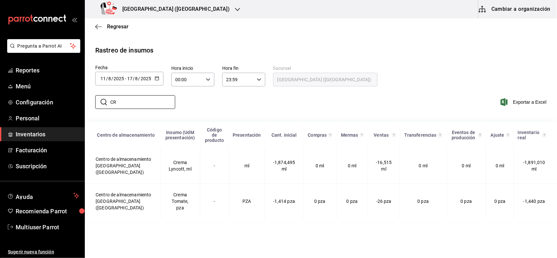
type input "C"
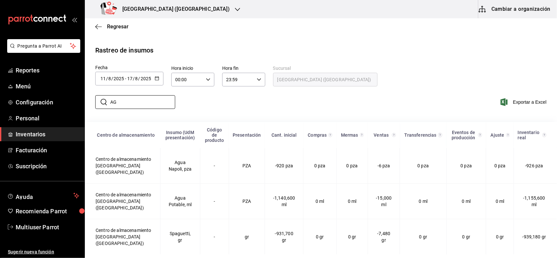
type input "A"
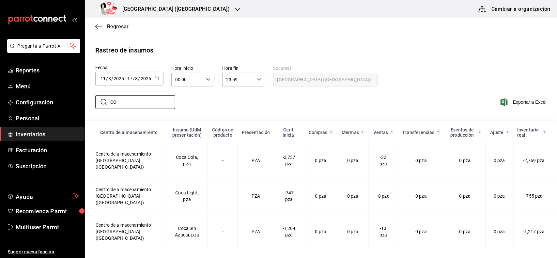
type input "C"
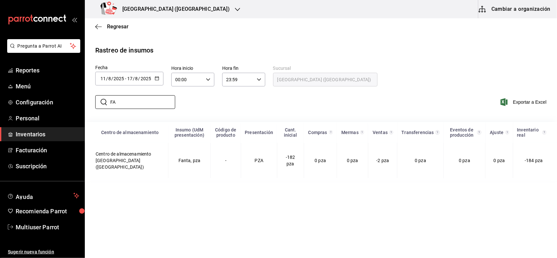
type input "F"
type input "S"
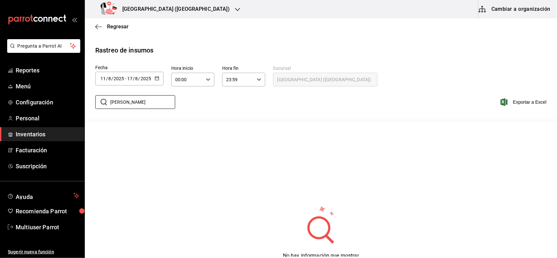
type input "J"
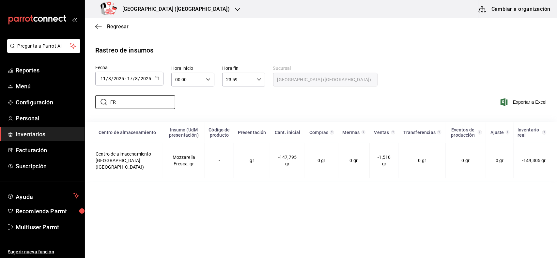
type input "F"
type input "S"
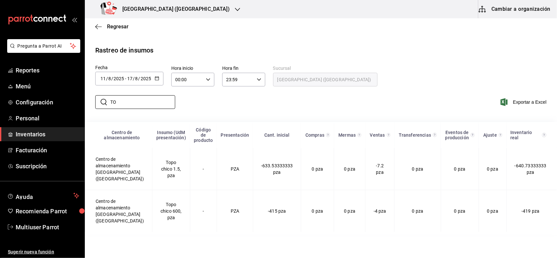
type input "T"
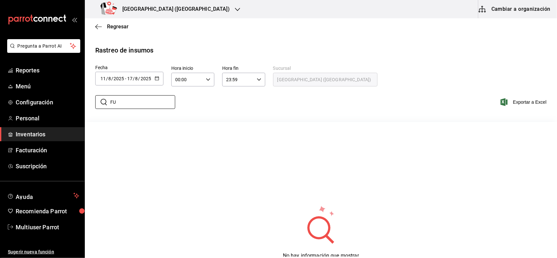
type input "F"
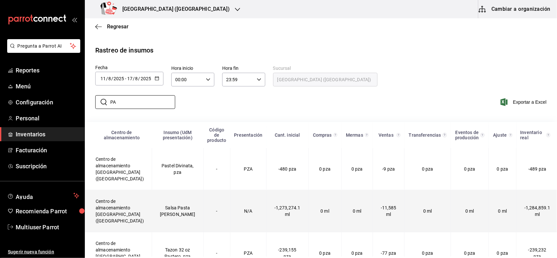
type input "P"
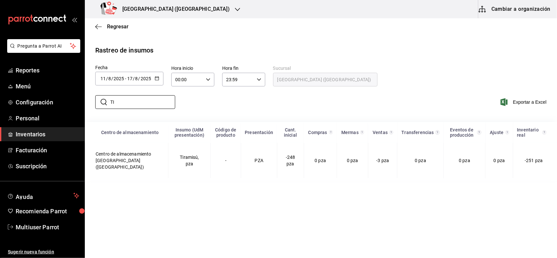
type input "T"
type input "C"
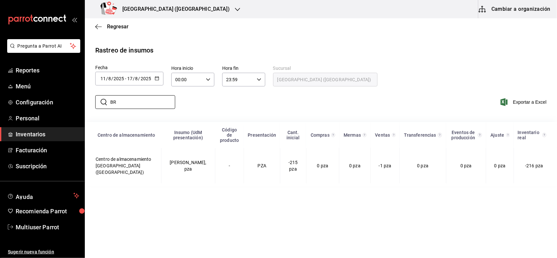
type input "B"
type input "P"
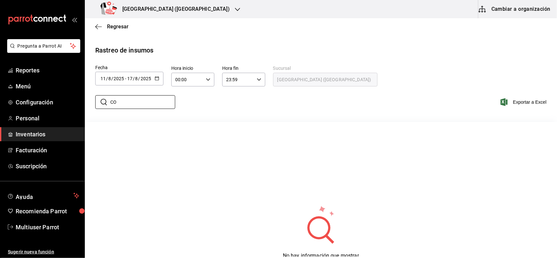
type input "C"
type input "V"
type input "M"
type input "U"
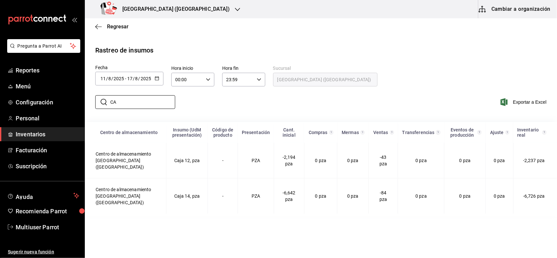
type input "C"
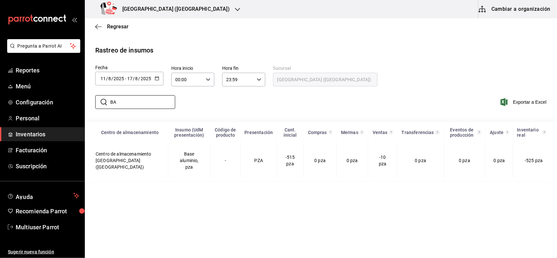
type input "B"
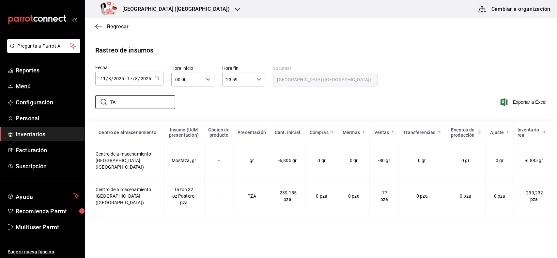
type input "T"
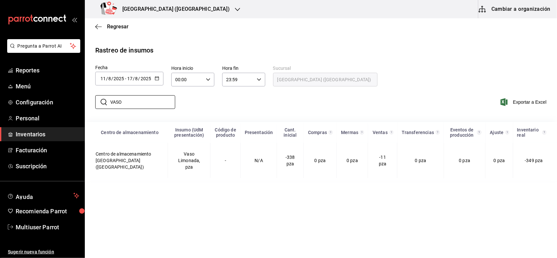
type input "VASO"
click at [235, 12] on div at bounding box center [237, 9] width 5 height 7
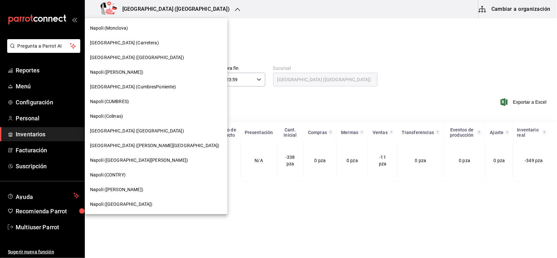
click at [126, 155] on div "[PERSON_NAME] ([GEOGRAPHIC_DATA][PERSON_NAME])" at bounding box center [156, 160] width 142 height 15
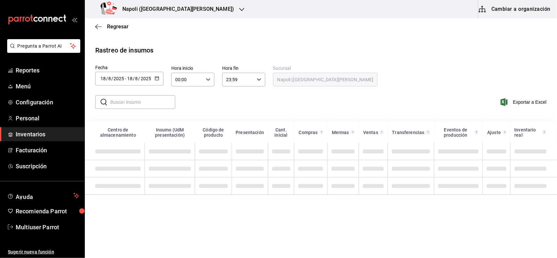
click at [158, 77] on \(Stroke\) "button" at bounding box center [157, 79] width 4 height 4
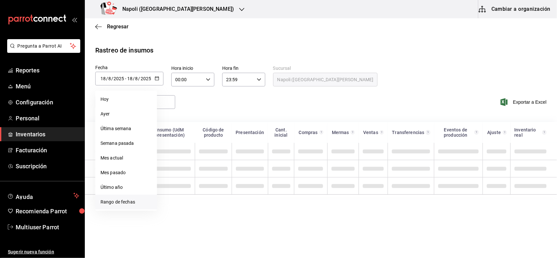
click at [135, 202] on li "Rango de fechas" at bounding box center [126, 202] width 62 height 15
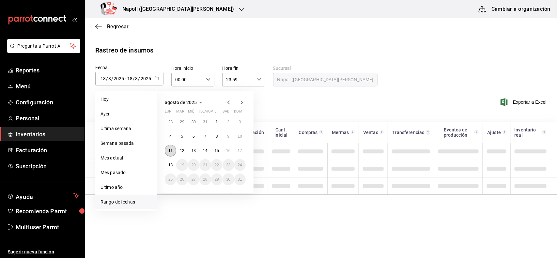
click at [169, 152] on button "11" at bounding box center [170, 151] width 11 height 12
click at [243, 149] on button "17" at bounding box center [239, 151] width 11 height 12
type input "[DATE]"
type input "11"
type input "[DATE]"
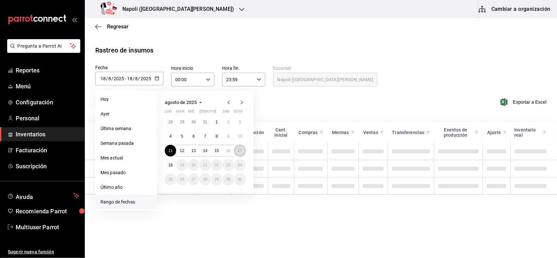
type input "17"
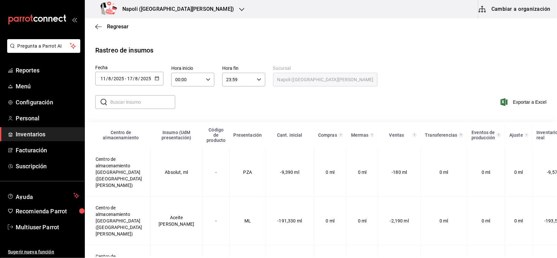
click at [136, 103] on input "text" at bounding box center [142, 102] width 65 height 13
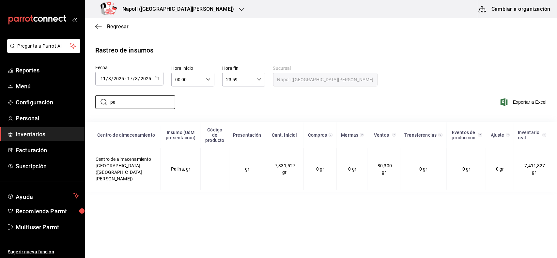
type input "p"
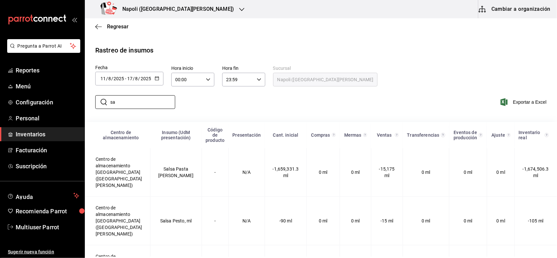
type input "s"
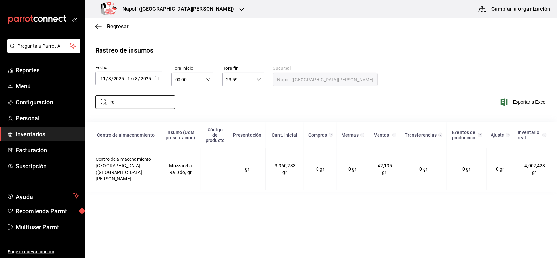
type input "r"
type input "s"
type input "p"
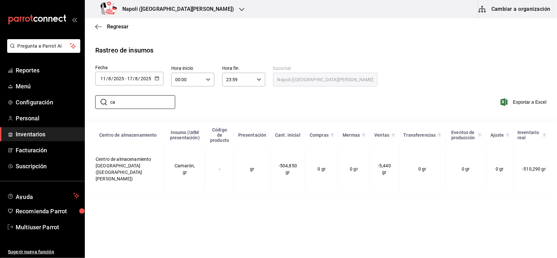
type input "c"
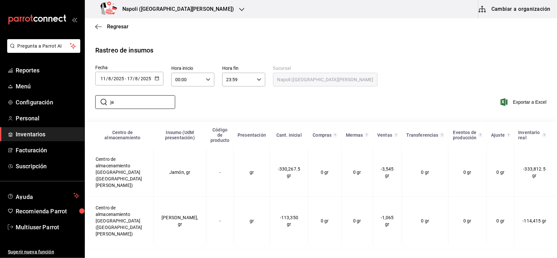
type input "j"
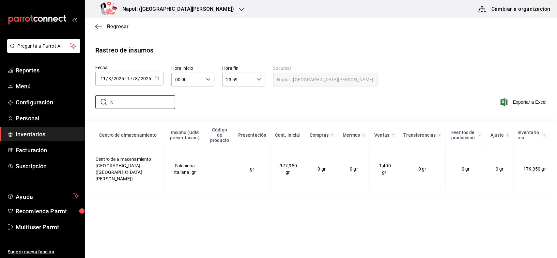
type input "i"
type input "l"
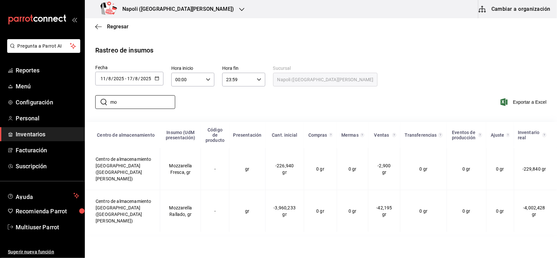
type input "m"
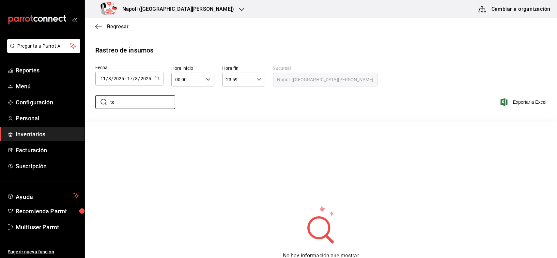
type input "t"
type input "a"
type input "3"
type input "2"
type input "n"
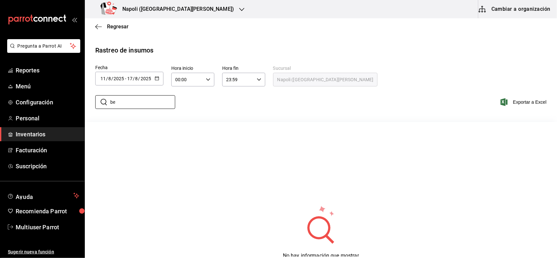
type input "b"
type input "h"
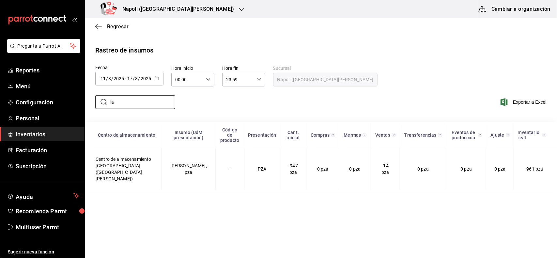
type input "l"
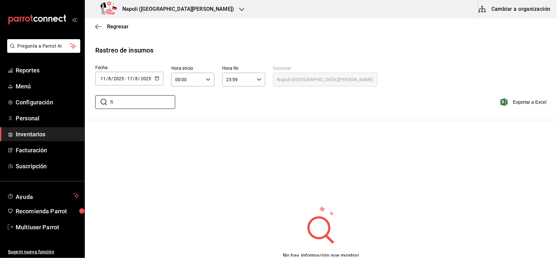
type input "f"
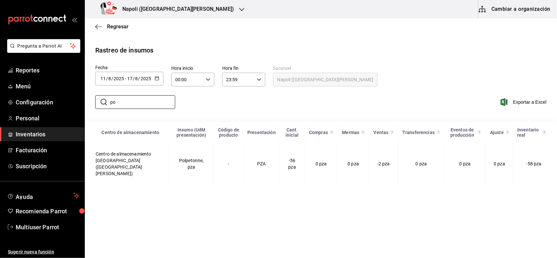
type input "p"
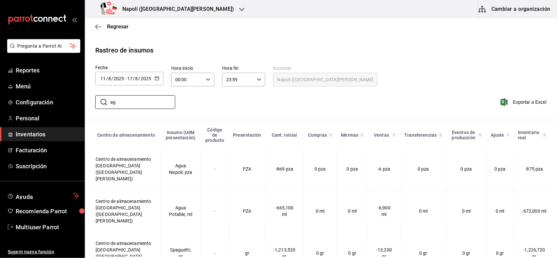
type input "a"
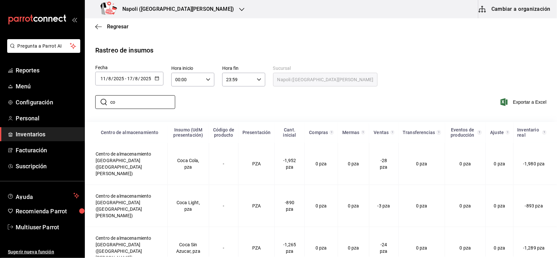
type input "c"
type input "a"
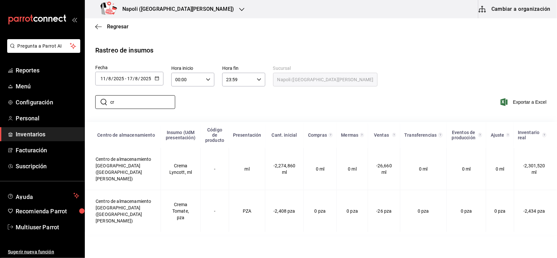
type input "c"
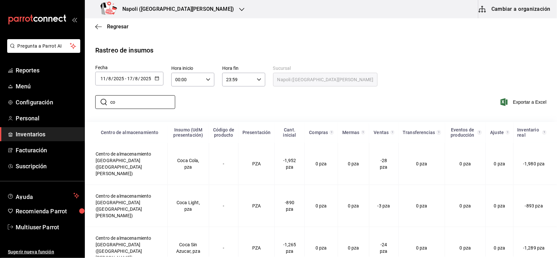
type input "c"
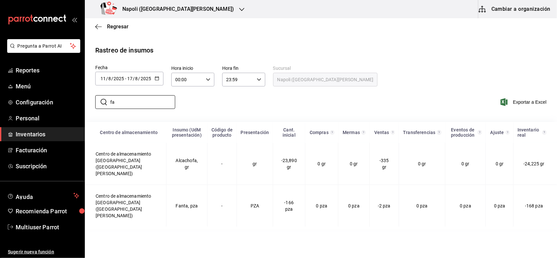
type input "f"
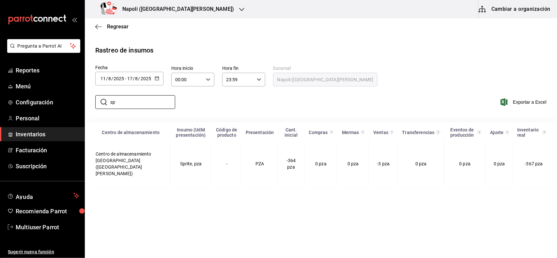
type input "s"
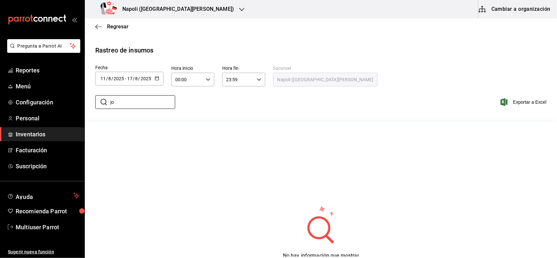
type input "j"
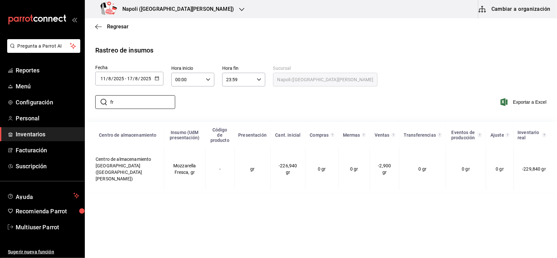
type input "f"
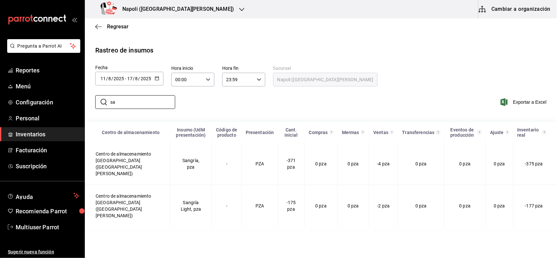
type input "s"
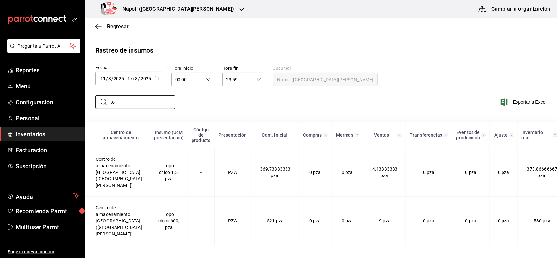
type input "t"
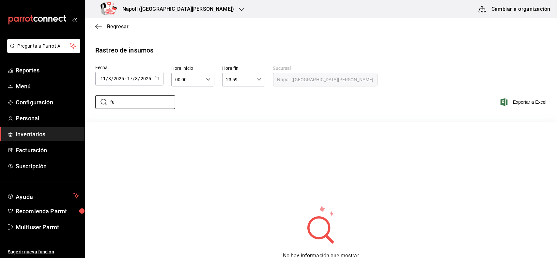
type input "f"
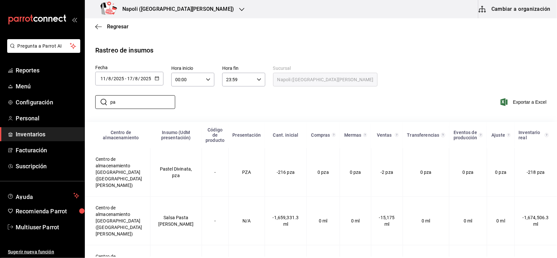
type input "p"
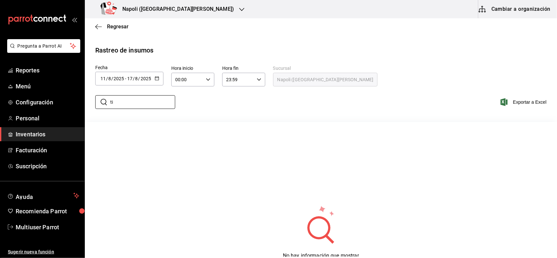
type input "t"
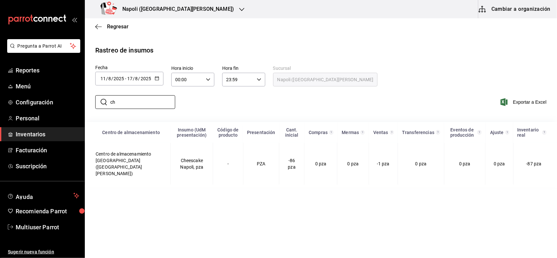
type input "c"
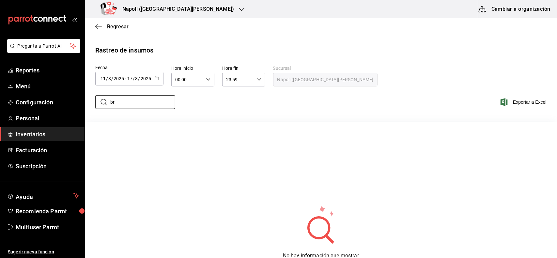
type input "b"
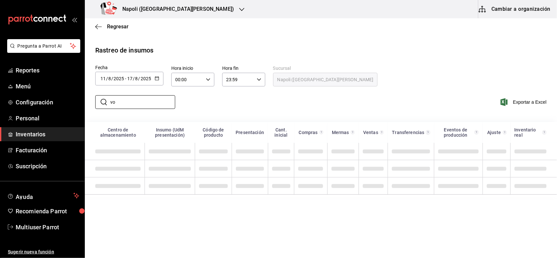
type input "v"
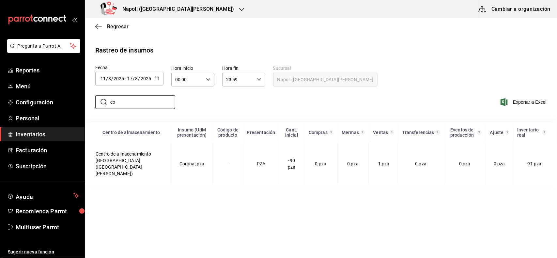
type input "c"
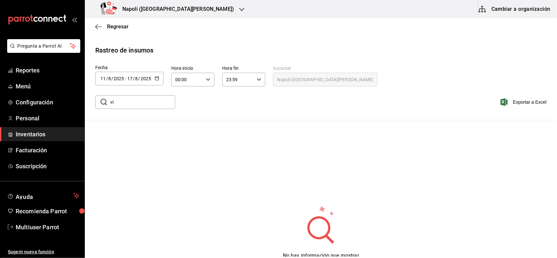
type input "v"
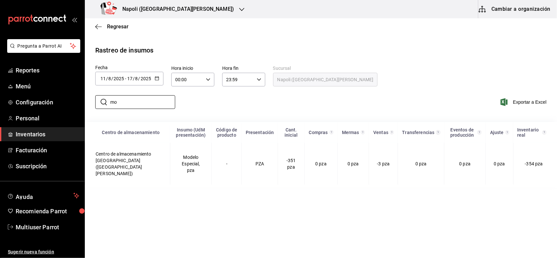
type input "m"
type input "u"
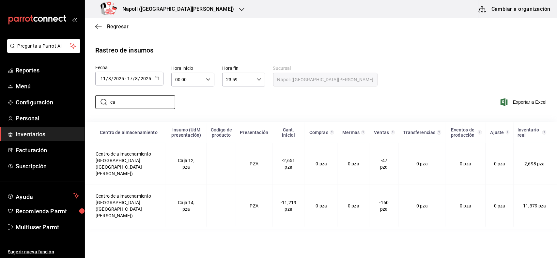
type input "c"
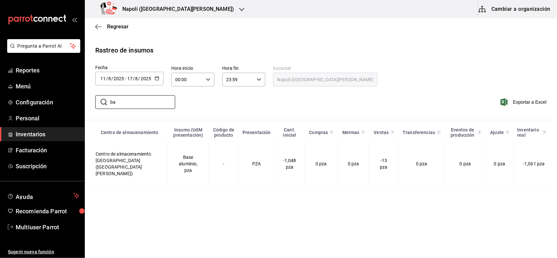
type input "b"
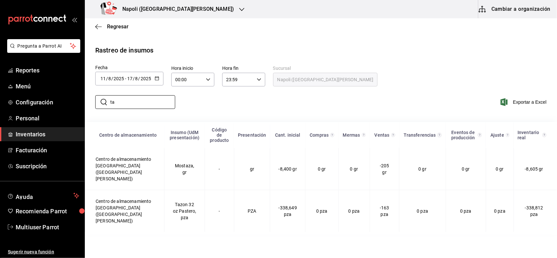
type input "t"
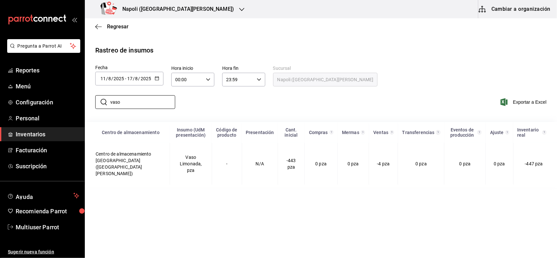
type input "vaso"
click at [32, 71] on span "Reportes" at bounding box center [48, 70] width 64 height 9
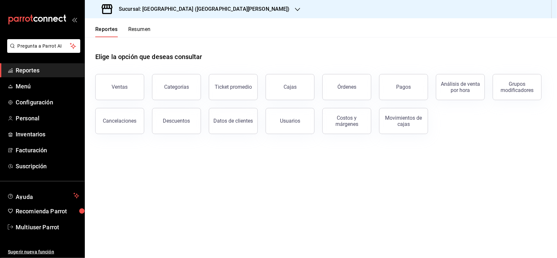
click at [186, 10] on h3 "Sucursal: Napoli (Las Torres)" at bounding box center [201, 9] width 176 height 8
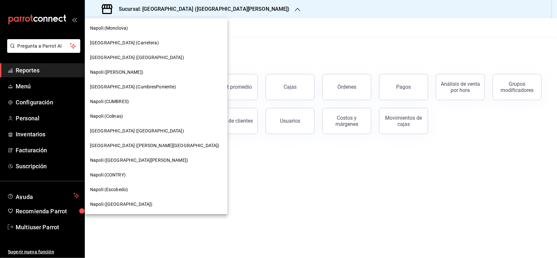
click at [121, 84] on span "[GEOGRAPHIC_DATA] (CumbresPoniente)" at bounding box center [133, 86] width 86 height 7
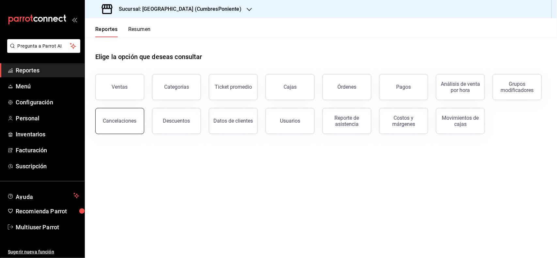
click at [123, 124] on button "Cancelaciones" at bounding box center [119, 121] width 49 height 26
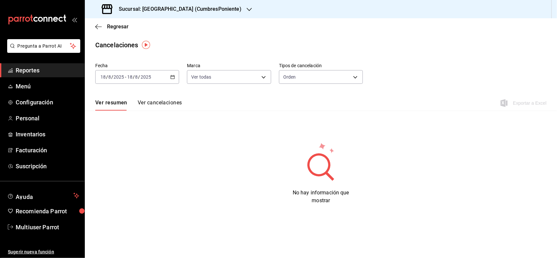
click at [173, 79] on \(Stroke\) "button" at bounding box center [173, 77] width 4 height 4
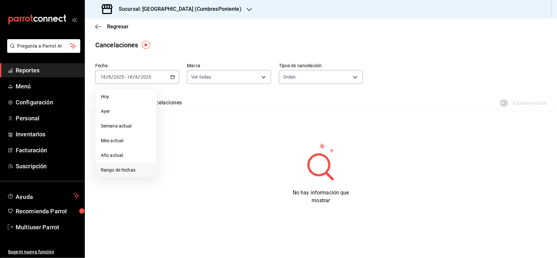
click at [137, 171] on span "Rango de fechas" at bounding box center [126, 170] width 51 height 7
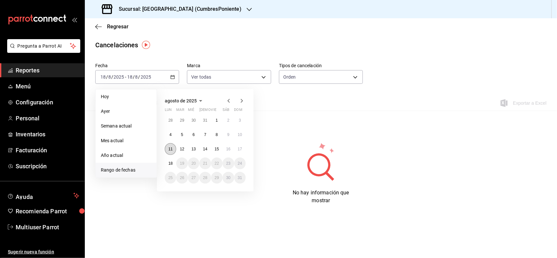
click at [167, 148] on button "11" at bounding box center [170, 149] width 11 height 12
click at [244, 149] on button "17" at bounding box center [239, 149] width 11 height 12
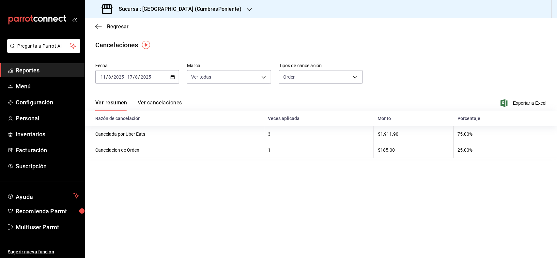
click at [167, 103] on button "Ver cancelaciones" at bounding box center [160, 104] width 44 height 11
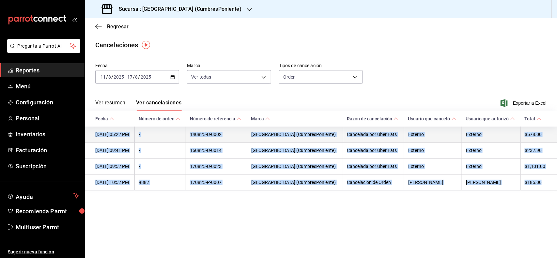
drag, startPoint x: 545, startPoint y: 186, endPoint x: 96, endPoint y: 135, distance: 452.5
click at [96, 135] on tbody "14/08/2025 05:22 PM - 140825-U-0002 Napoli (CumbresPoniente) Cancelada por Uber…" at bounding box center [321, 158] width 472 height 64
copy tbody "14/08/2025 05:22 PM - 140825-U-0002 Napoli (CumbresPoniente) Cancelada por Uber…"
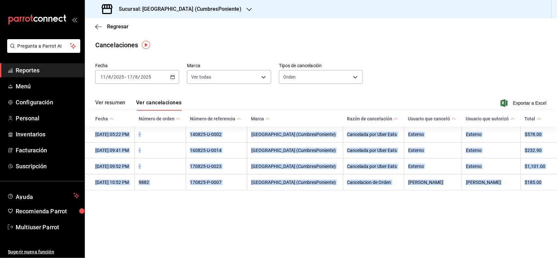
copy tbody "14/08/2025 05:22 PM - 140825-U-0002 Napoli (CumbresPoniente) Cancelada por Uber…"
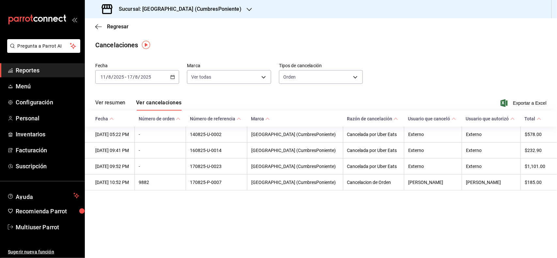
click at [191, 17] on div "Sucursal: Napoli (CumbresPoniente)" at bounding box center [172, 9] width 164 height 18
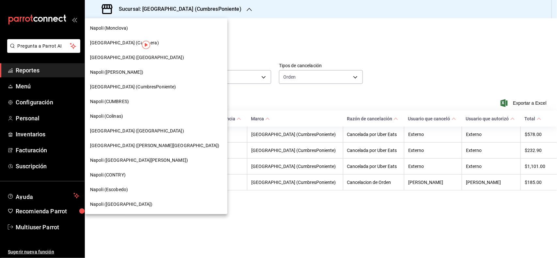
click at [126, 98] on span "Napoli (CUMBRES)" at bounding box center [109, 101] width 39 height 7
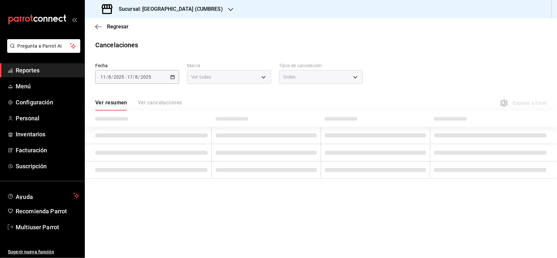
type input "[object Object]"
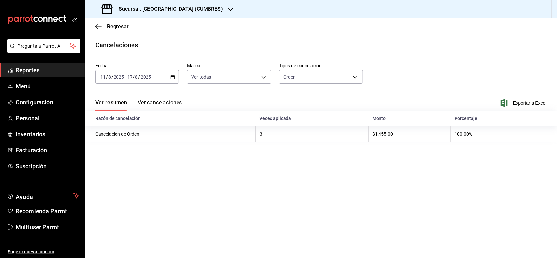
click at [163, 105] on button "Ver cancelaciones" at bounding box center [160, 104] width 44 height 11
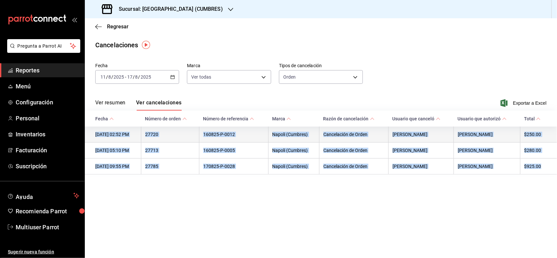
drag, startPoint x: 549, startPoint y: 170, endPoint x: 93, endPoint y: 137, distance: 457.6
click at [93, 137] on tbody "16/08/2025 02:52 PM 27720 160825-P-0012 Napoli (Cumbres) Cancelación de Orden A…" at bounding box center [321, 150] width 472 height 48
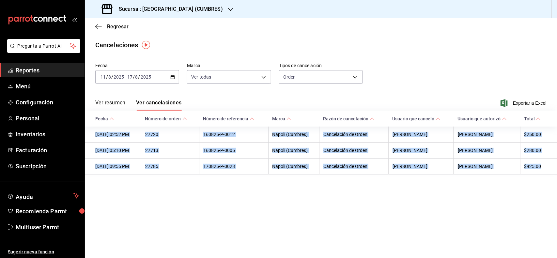
click at [189, 16] on div "Sucursal: Napoli (CUMBRES)" at bounding box center [163, 9] width 146 height 18
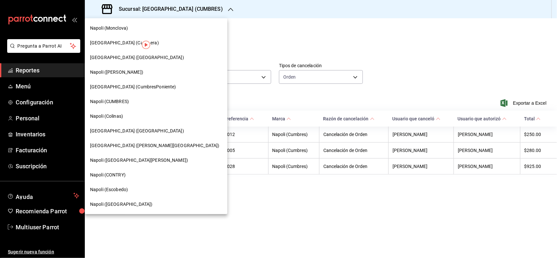
click at [175, 114] on div "Napoli (Colinas)" at bounding box center [156, 116] width 132 height 7
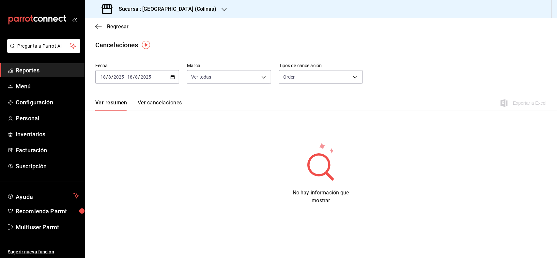
click at [181, 13] on div "Sucursal: Napoli (Colinas)" at bounding box center [159, 9] width 139 height 18
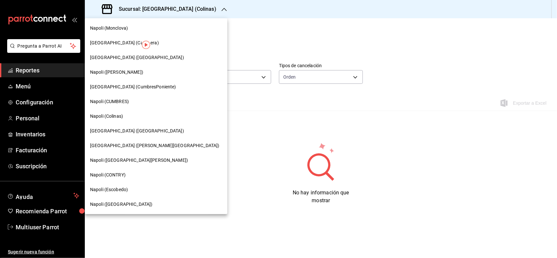
click at [240, 37] on div at bounding box center [278, 129] width 557 height 258
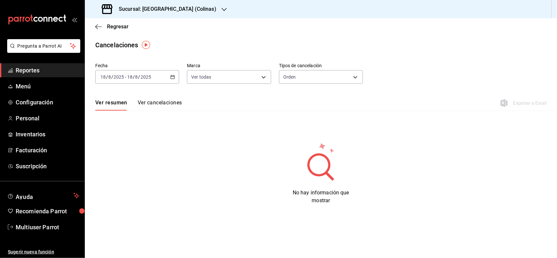
click at [171, 78] on icon "button" at bounding box center [172, 77] width 5 height 5
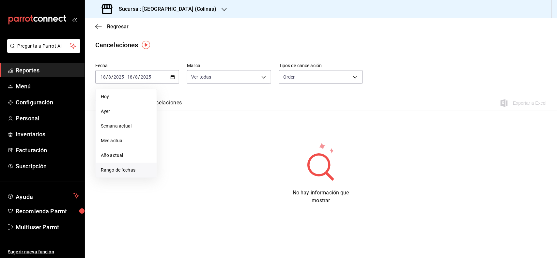
click at [142, 170] on span "Rango de fechas" at bounding box center [126, 170] width 51 height 7
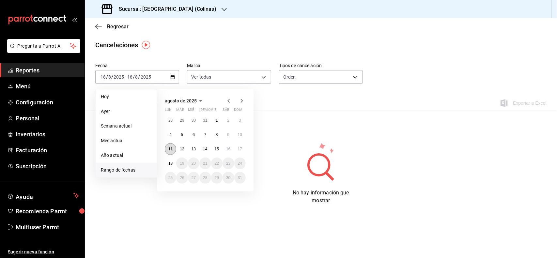
click at [167, 147] on button "11" at bounding box center [170, 149] width 11 height 12
click at [236, 147] on button "17" at bounding box center [239, 149] width 11 height 12
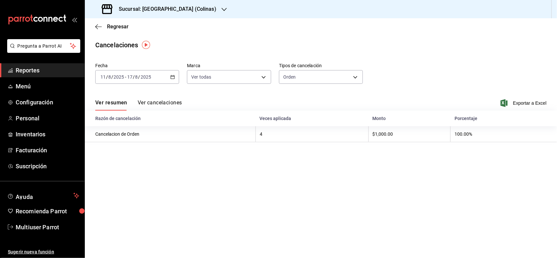
click at [165, 100] on button "Ver cancelaciones" at bounding box center [160, 104] width 44 height 11
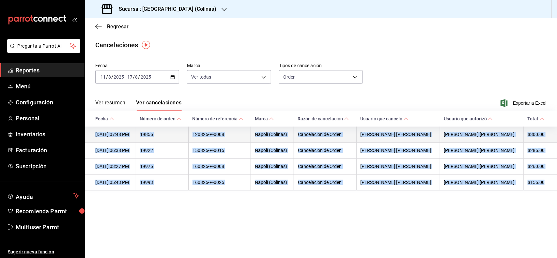
drag, startPoint x: 556, startPoint y: 183, endPoint x: 96, endPoint y: 139, distance: 462.1
click at [96, 139] on tbody "12/08/2025 07:48 PM 19855 120825-P-0008 Napoli (Colinas) Cancelacion de Orden J…" at bounding box center [321, 158] width 472 height 64
copy tbody "12/08/2025 07:48 PM 19855 120825-P-0008 Napoli (Colinas) Cancelacion de Orden J…"
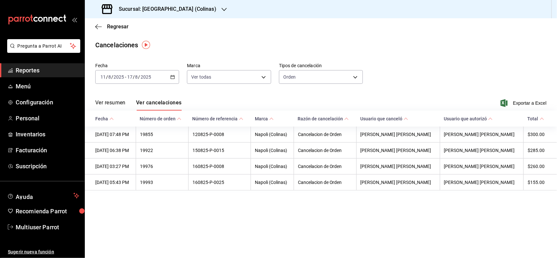
click at [221, 12] on div at bounding box center [223, 9] width 5 height 7
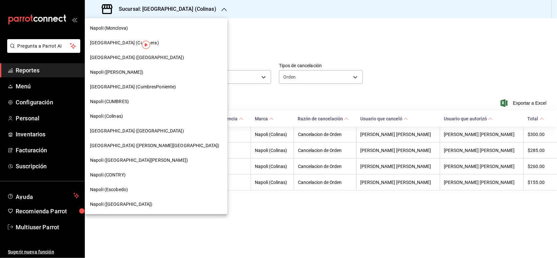
click at [123, 127] on span "[GEOGRAPHIC_DATA] ([GEOGRAPHIC_DATA])" at bounding box center [137, 130] width 94 height 7
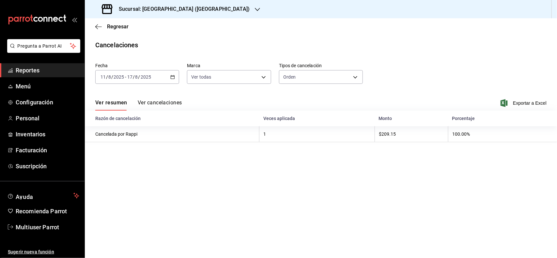
drag, startPoint x: 162, startPoint y: 103, endPoint x: 175, endPoint y: 103, distance: 13.0
click at [162, 103] on button "Ver cancelaciones" at bounding box center [160, 104] width 44 height 11
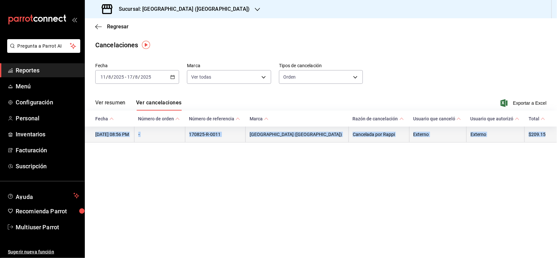
click at [95, 137] on tr "[DATE] 08:56 PM - 170825-R-0011 [GEOGRAPHIC_DATA] ([GEOGRAPHIC_DATA]) Cancelada…" at bounding box center [321, 134] width 472 height 16
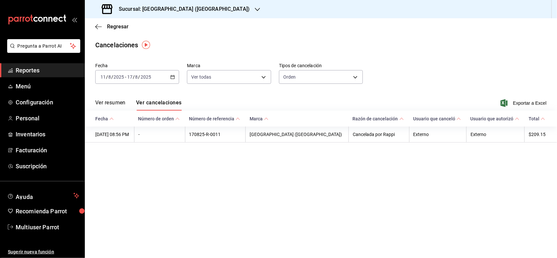
click at [185, 14] on div "Sucursal: [GEOGRAPHIC_DATA] ([GEOGRAPHIC_DATA])" at bounding box center [176, 9] width 172 height 18
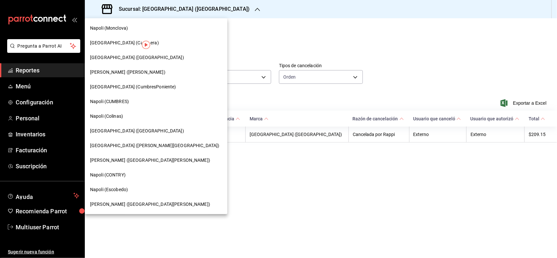
click at [131, 143] on span "[GEOGRAPHIC_DATA] ([PERSON_NAME][GEOGRAPHIC_DATA])" at bounding box center [154, 145] width 129 height 7
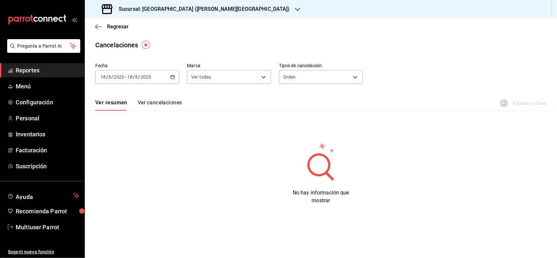
click at [172, 80] on div "[DATE] [DATE] - [DATE] [DATE]" at bounding box center [137, 77] width 84 height 14
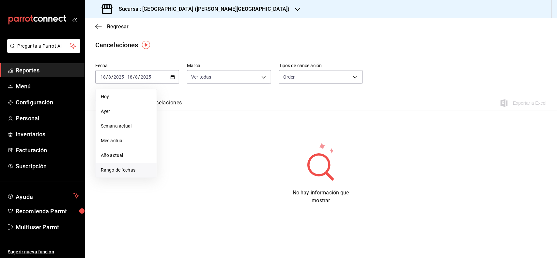
click at [144, 169] on span "Rango de fechas" at bounding box center [126, 170] width 51 height 7
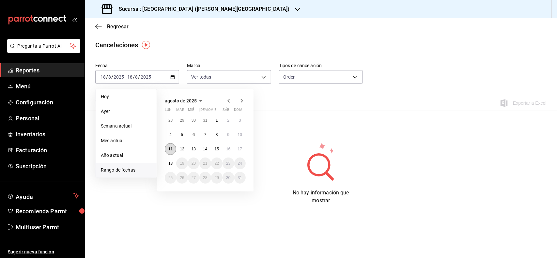
click at [170, 147] on abbr "11" at bounding box center [170, 149] width 4 height 5
click at [241, 148] on abbr "17" at bounding box center [240, 149] width 4 height 5
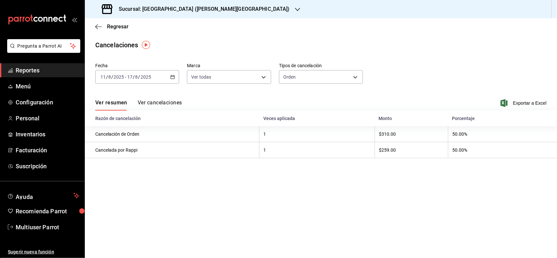
click at [167, 105] on button "Ver cancelaciones" at bounding box center [160, 104] width 44 height 11
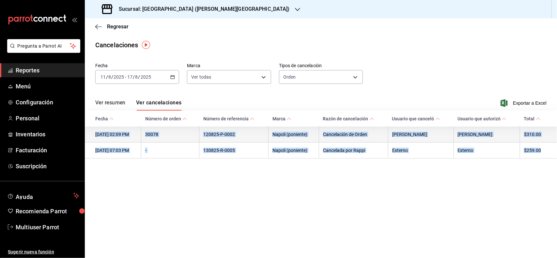
drag, startPoint x: 540, startPoint y: 152, endPoint x: 96, endPoint y: 138, distance: 444.3
click at [96, 138] on tbody "[DATE] 02:09 PM 30078 120825-P-0002 [GEOGRAPHIC_DATA] (poniente) Cancelación de…" at bounding box center [321, 142] width 472 height 32
copy tbody "[DATE] 02:09 PM 30078 120825-P-0002 [GEOGRAPHIC_DATA] (poniente) Cancelación de…"
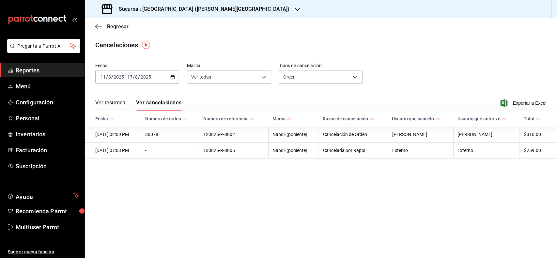
click at [191, 13] on div "Sucursal: [GEOGRAPHIC_DATA] ([PERSON_NAME][GEOGRAPHIC_DATA])" at bounding box center [196, 9] width 213 height 18
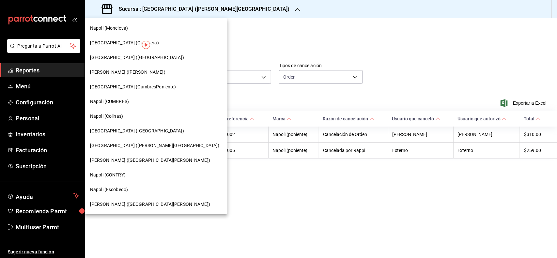
click at [121, 174] on span "Napoli (CONTRY)" at bounding box center [108, 174] width 36 height 7
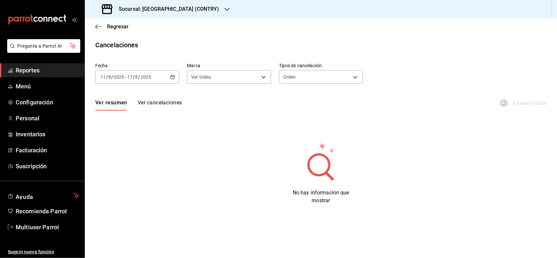
click at [182, 13] on div "Sucursal: [GEOGRAPHIC_DATA] (CONTRY)" at bounding box center [161, 9] width 142 height 18
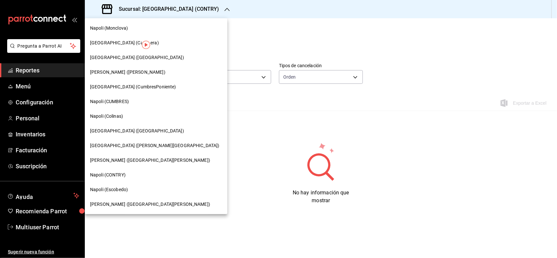
click at [129, 208] on div "[PERSON_NAME] ([GEOGRAPHIC_DATA][PERSON_NAME])" at bounding box center [156, 204] width 142 height 15
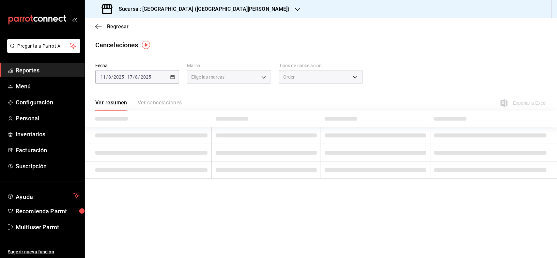
type input "[object Object]"
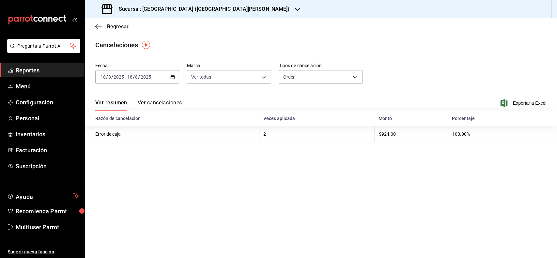
click at [173, 79] on icon "button" at bounding box center [172, 77] width 5 height 5
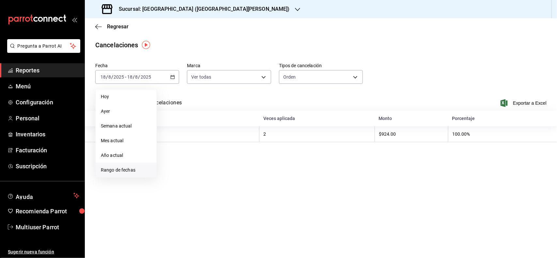
click at [132, 171] on span "Rango de fechas" at bounding box center [126, 170] width 51 height 7
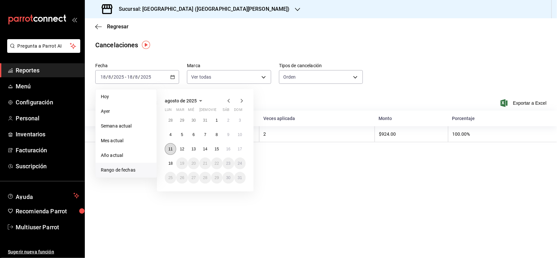
click at [168, 147] on button "11" at bounding box center [170, 149] width 11 height 12
click at [236, 153] on button "17" at bounding box center [239, 149] width 11 height 12
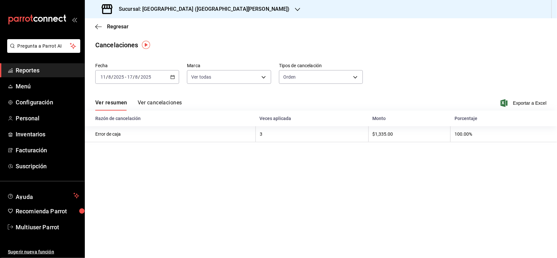
click at [172, 102] on button "Ver cancelaciones" at bounding box center [160, 104] width 44 height 11
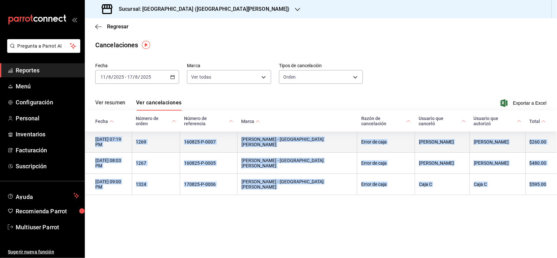
drag, startPoint x: 544, startPoint y: 167, endPoint x: 95, endPoint y: 133, distance: 450.9
click at [95, 133] on tbody "[DATE] 07:19 PM 1269 160825-P-0007 [GEOGRAPHIC_DATA] - San [PERSON_NAME] Error …" at bounding box center [321, 163] width 472 height 64
copy tbody "[DATE] 07:19 PM 1269 160825-P-0007 [GEOGRAPHIC_DATA] - San [PERSON_NAME] Error …"
